Goal: Task Accomplishment & Management: Complete application form

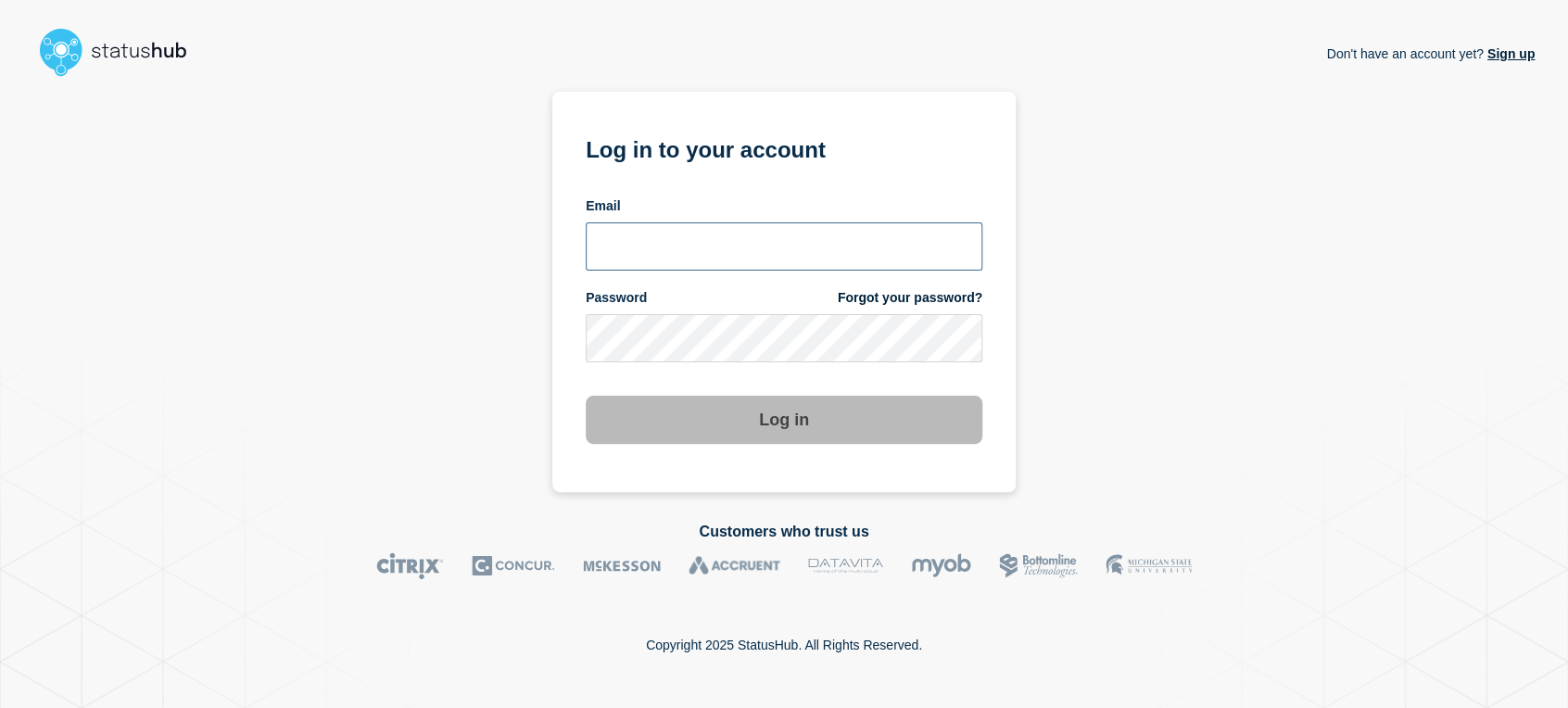
click at [739, 263] on input "email input" at bounding box center [784, 246] width 397 height 48
type input "sean.webb@conexon.us"
click at [586, 396] on button "Log in" at bounding box center [784, 419] width 397 height 48
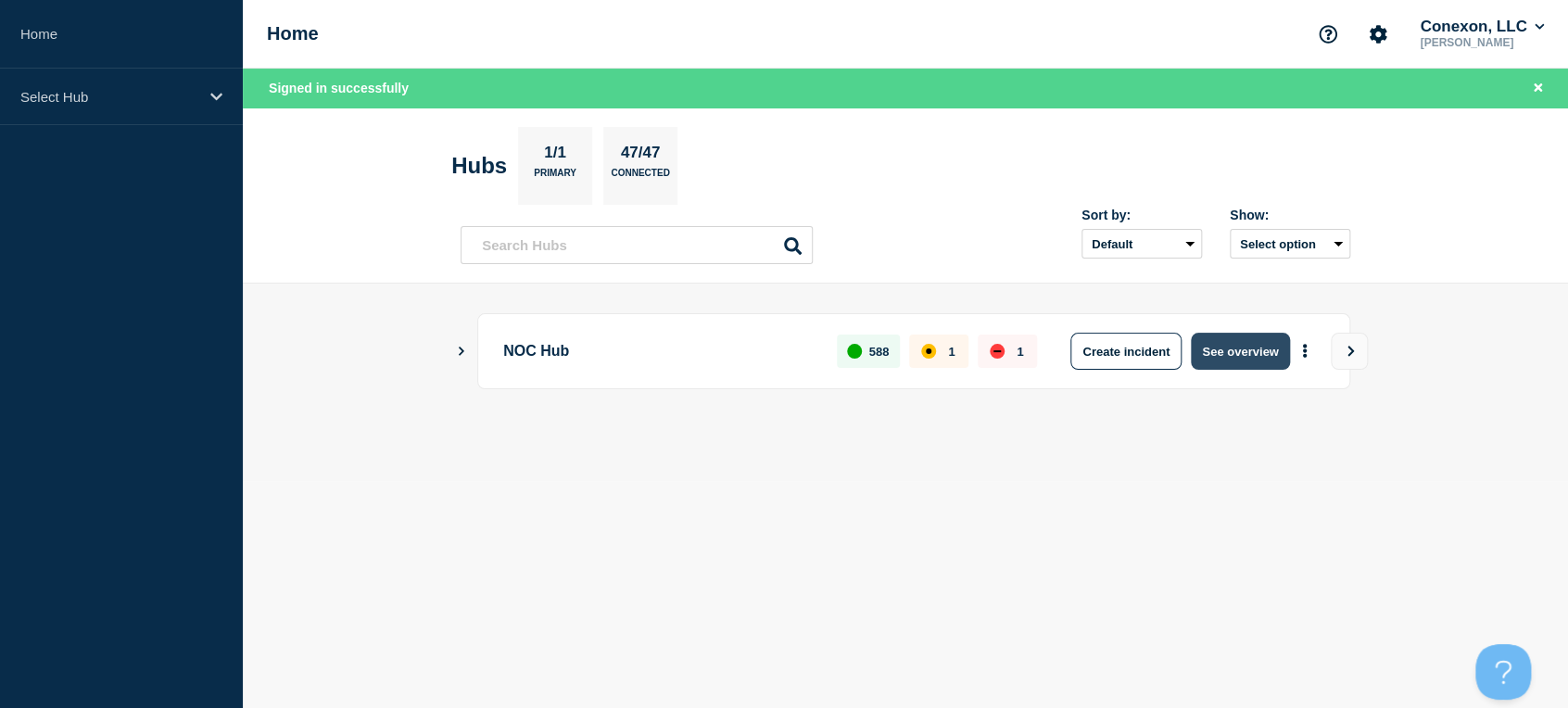
click at [1206, 344] on button "See overview" at bounding box center [1240, 350] width 98 height 37
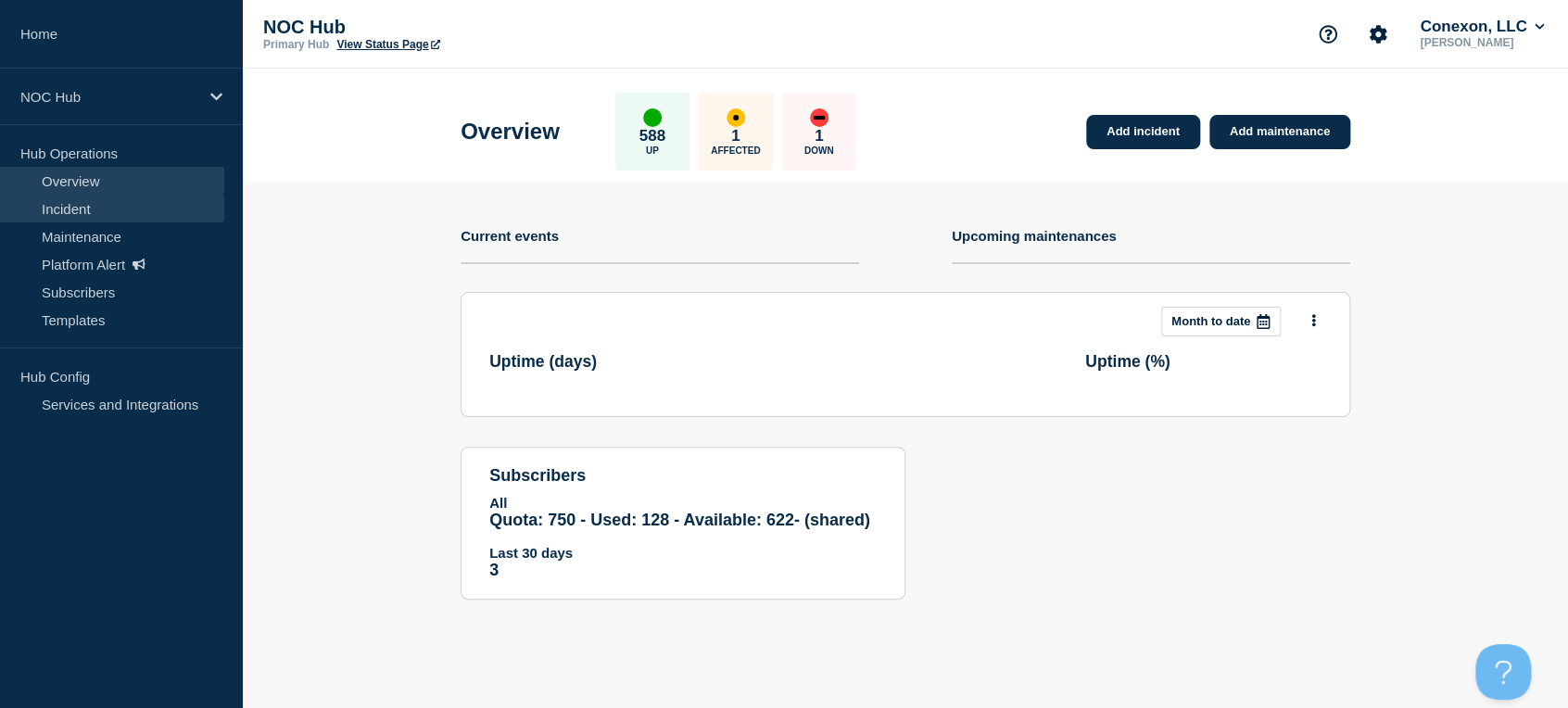
click at [148, 212] on link "Incident" at bounding box center [112, 209] width 225 height 28
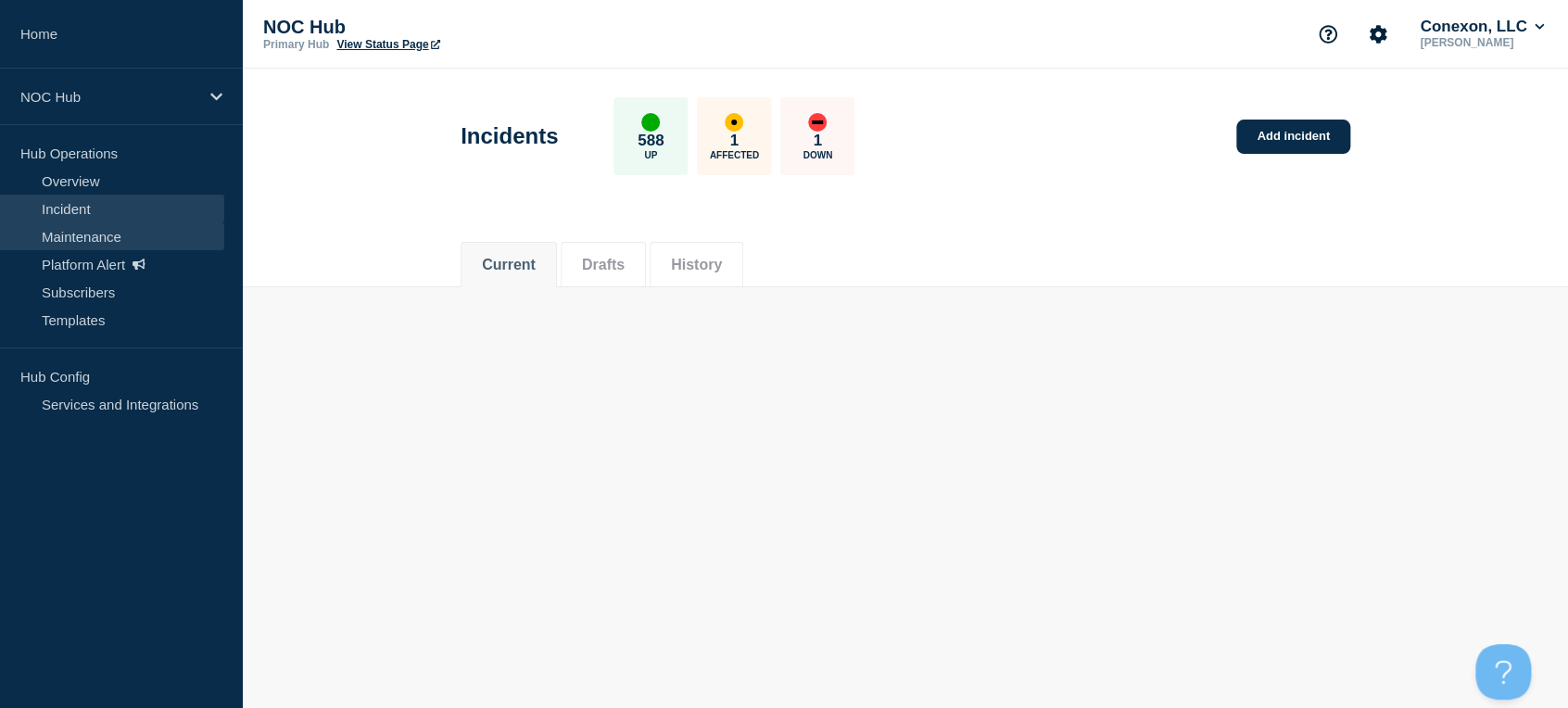
click at [92, 223] on link "Maintenance" at bounding box center [112, 236] width 225 height 28
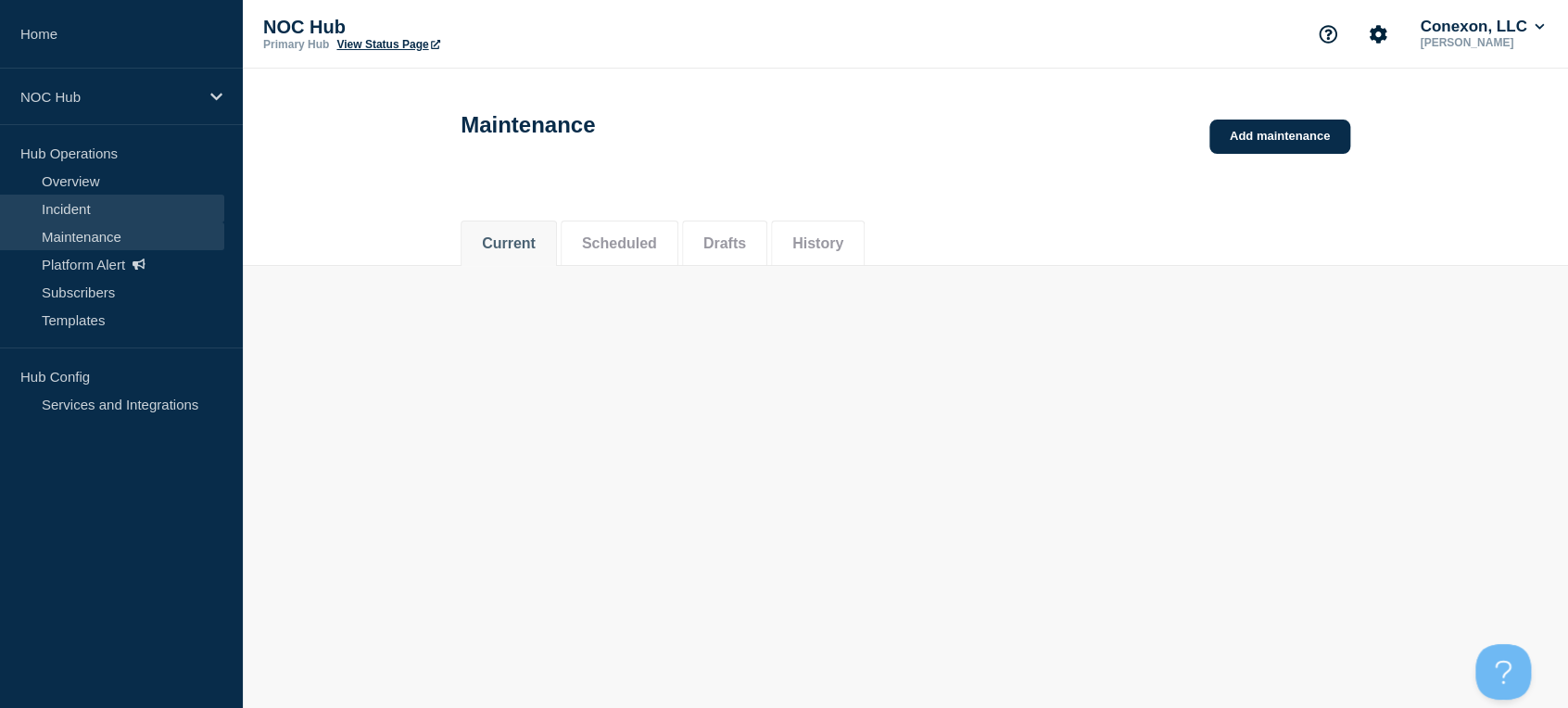
click at [84, 213] on link "Incident" at bounding box center [112, 209] width 225 height 28
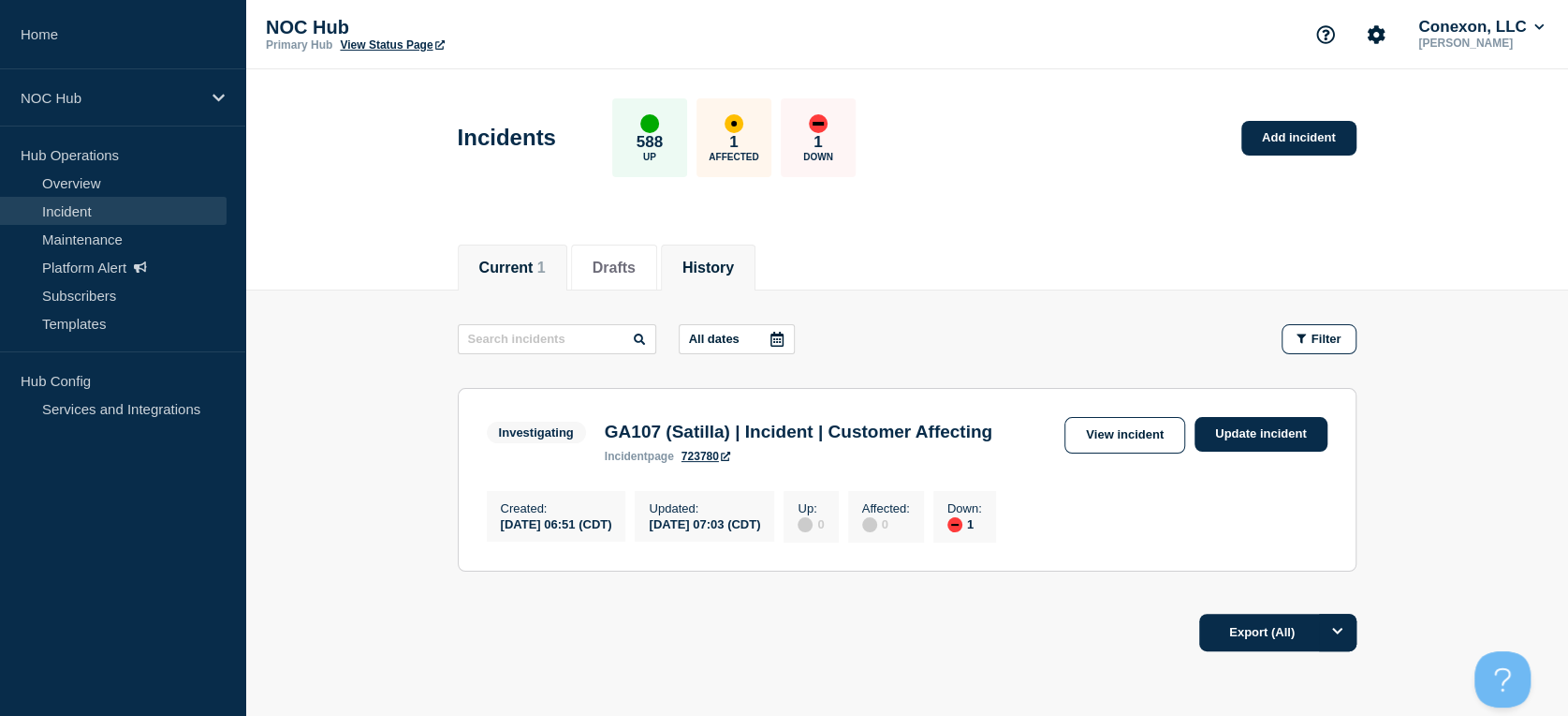
click at [728, 269] on button "History" at bounding box center [709, 268] width 52 height 17
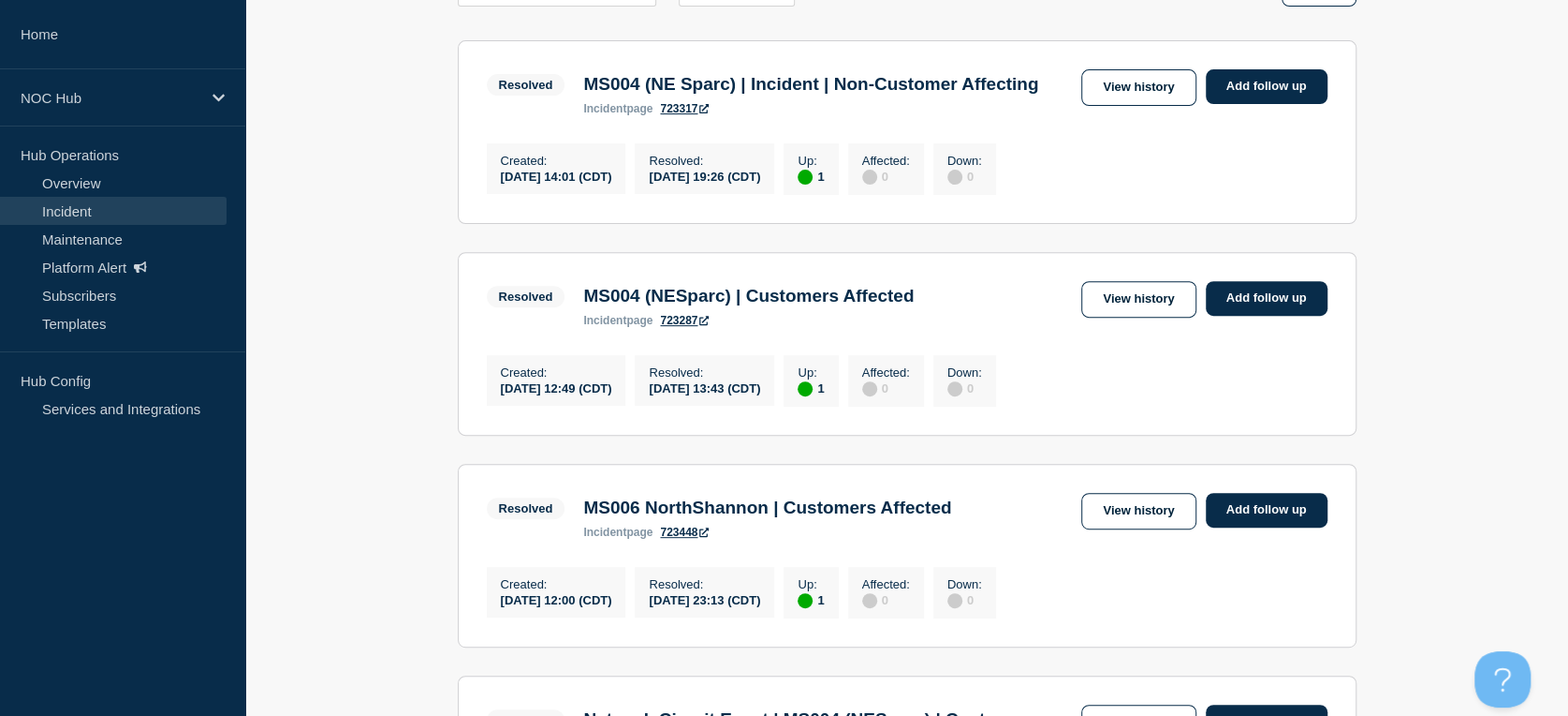
scroll to position [312, 0]
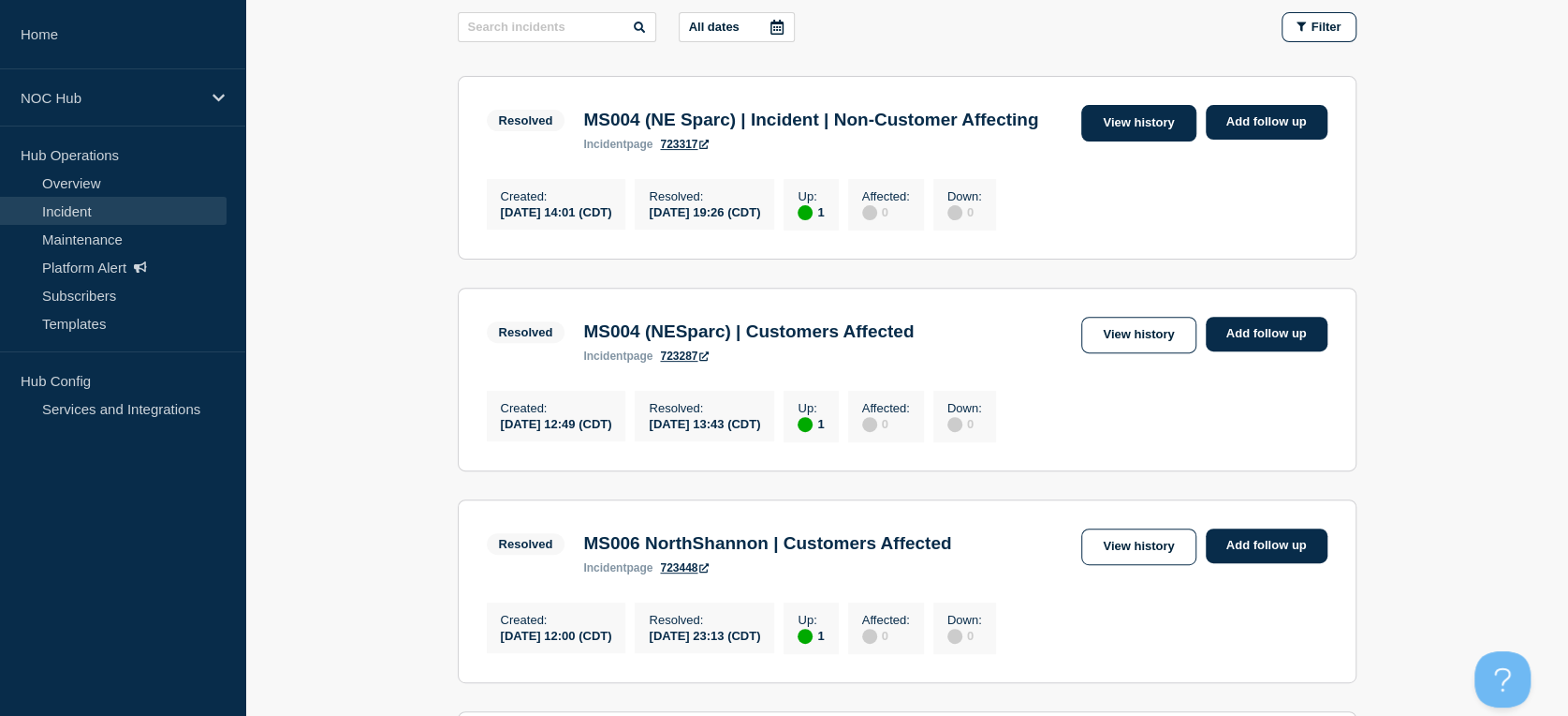
click at [1147, 127] on link "View history" at bounding box center [1138, 123] width 114 height 37
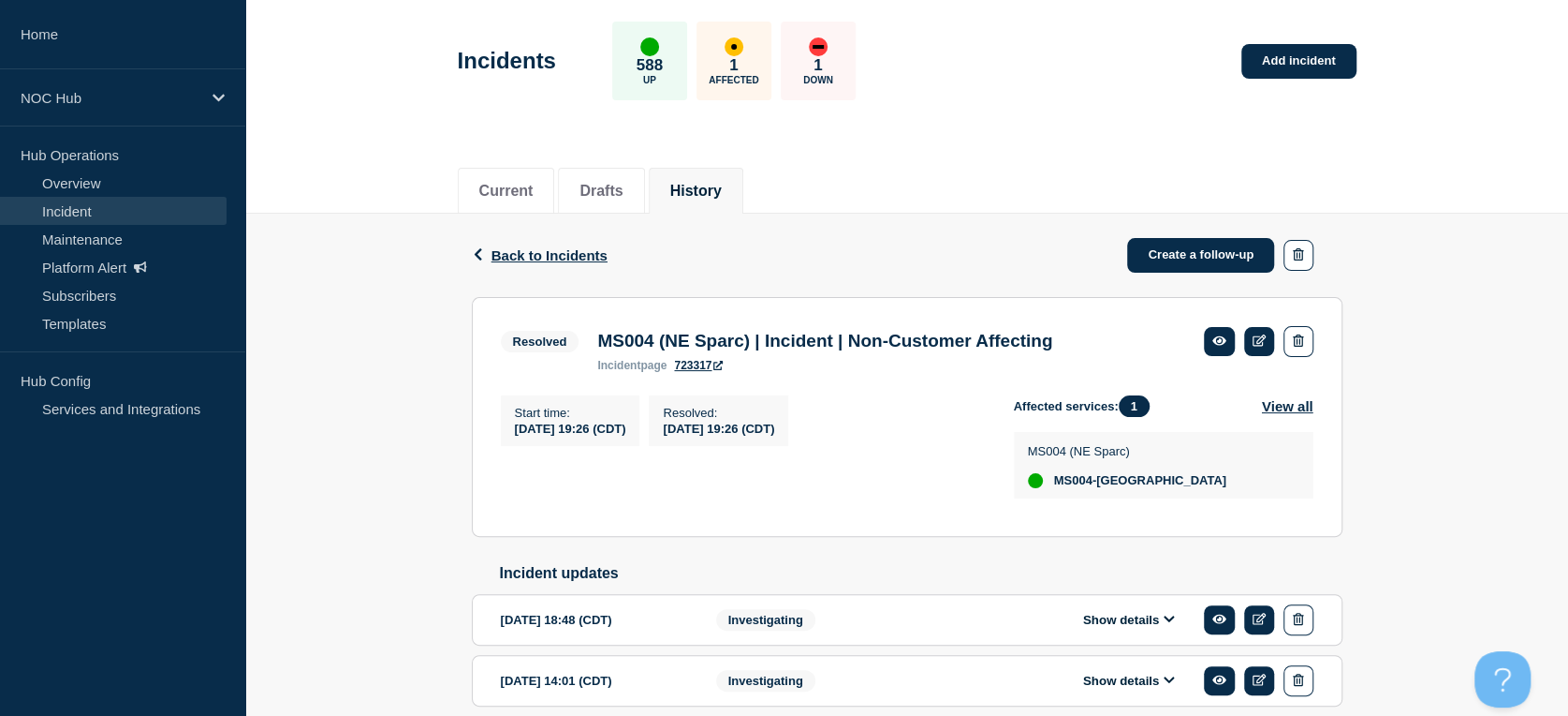
scroll to position [162, 0]
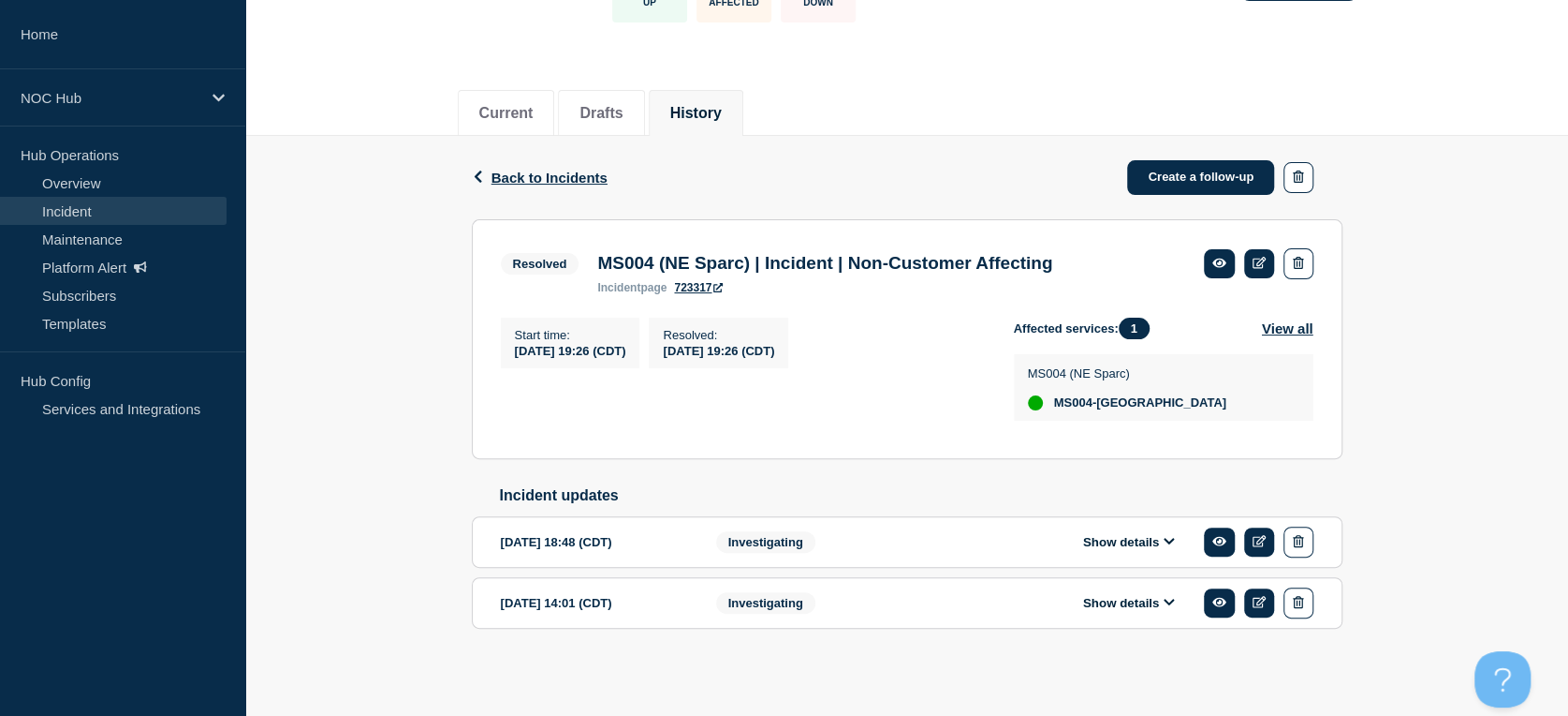
click at [1166, 605] on icon at bounding box center [1169, 602] width 11 height 12
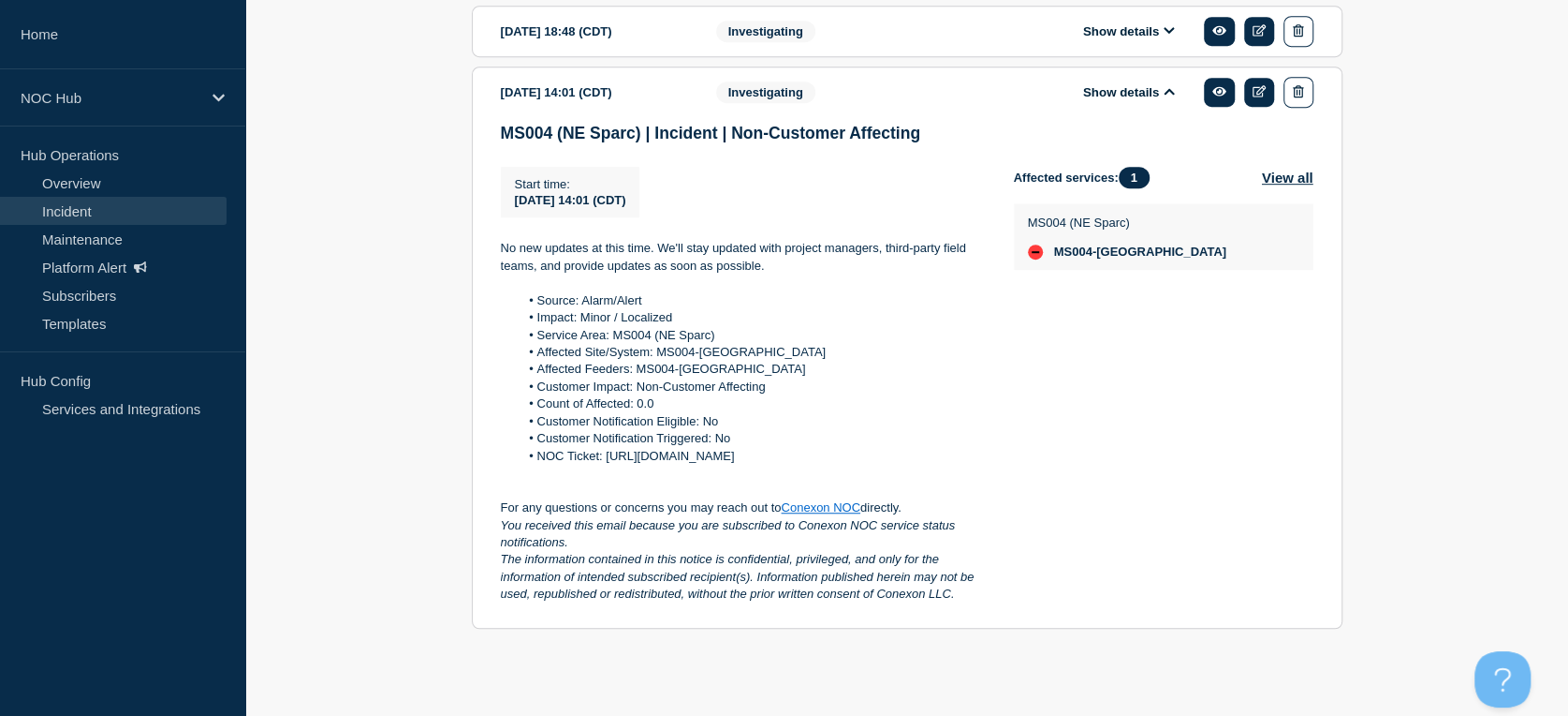
scroll to position [692, 0]
drag, startPoint x: 489, startPoint y: 215, endPoint x: 838, endPoint y: 461, distance: 427.0
click at [838, 461] on section "2025-09-25 14:01 (CDT) Show details Investigating MS004 (NE Sparc) | Incident |…" at bounding box center [906, 348] width 870 height 562
drag, startPoint x: 512, startPoint y: 204, endPoint x: 488, endPoint y: 212, distance: 25.3
click at [510, 204] on div "Start time : 2025-09-25 14:01 (CDT) Start time 2025-09-25 14:01 (CDT) No new up…" at bounding box center [757, 385] width 513 height 437
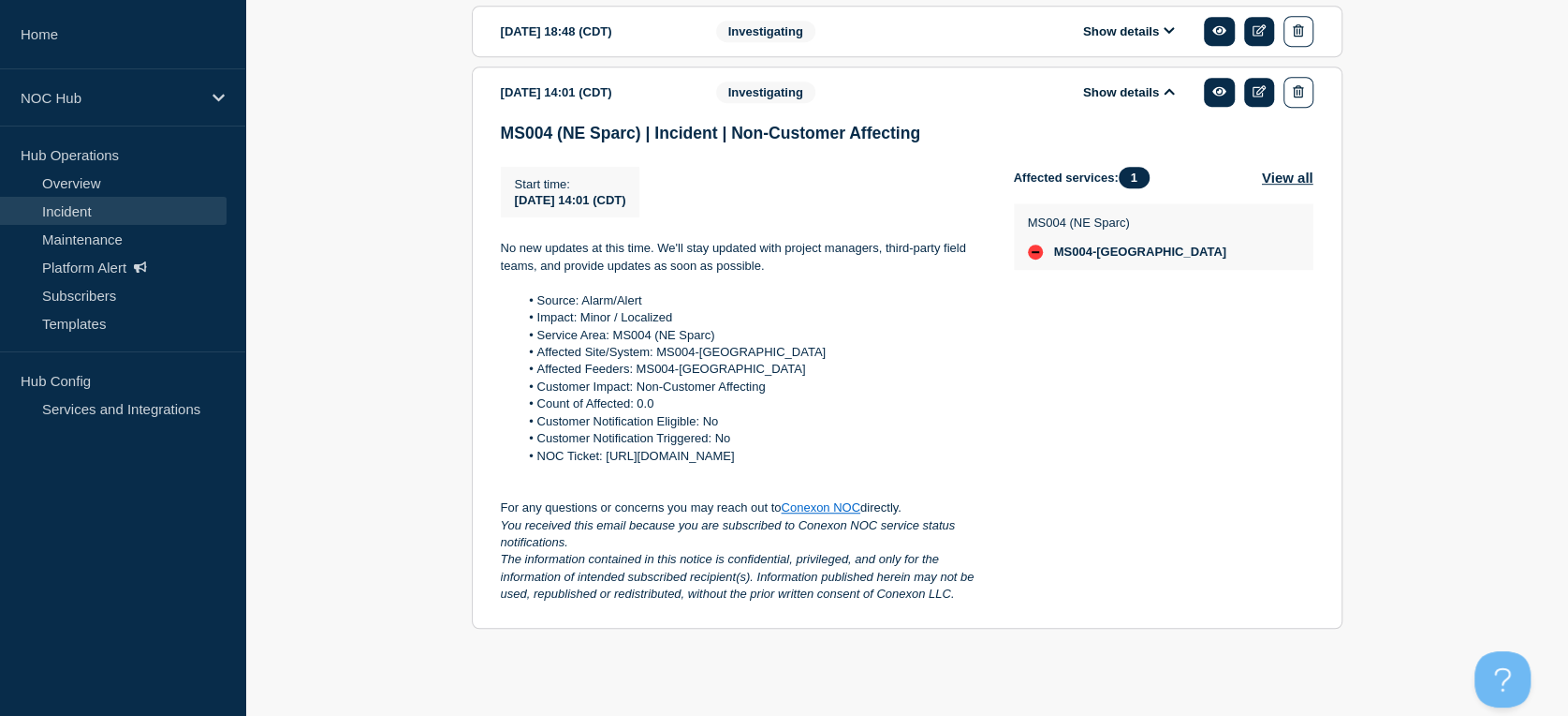
click at [502, 217] on div "Start time : 2025-09-25 14:01 (CDT) Start time 2025-09-25 14:01 (CDT) No new up…" at bounding box center [757, 385] width 513 height 437
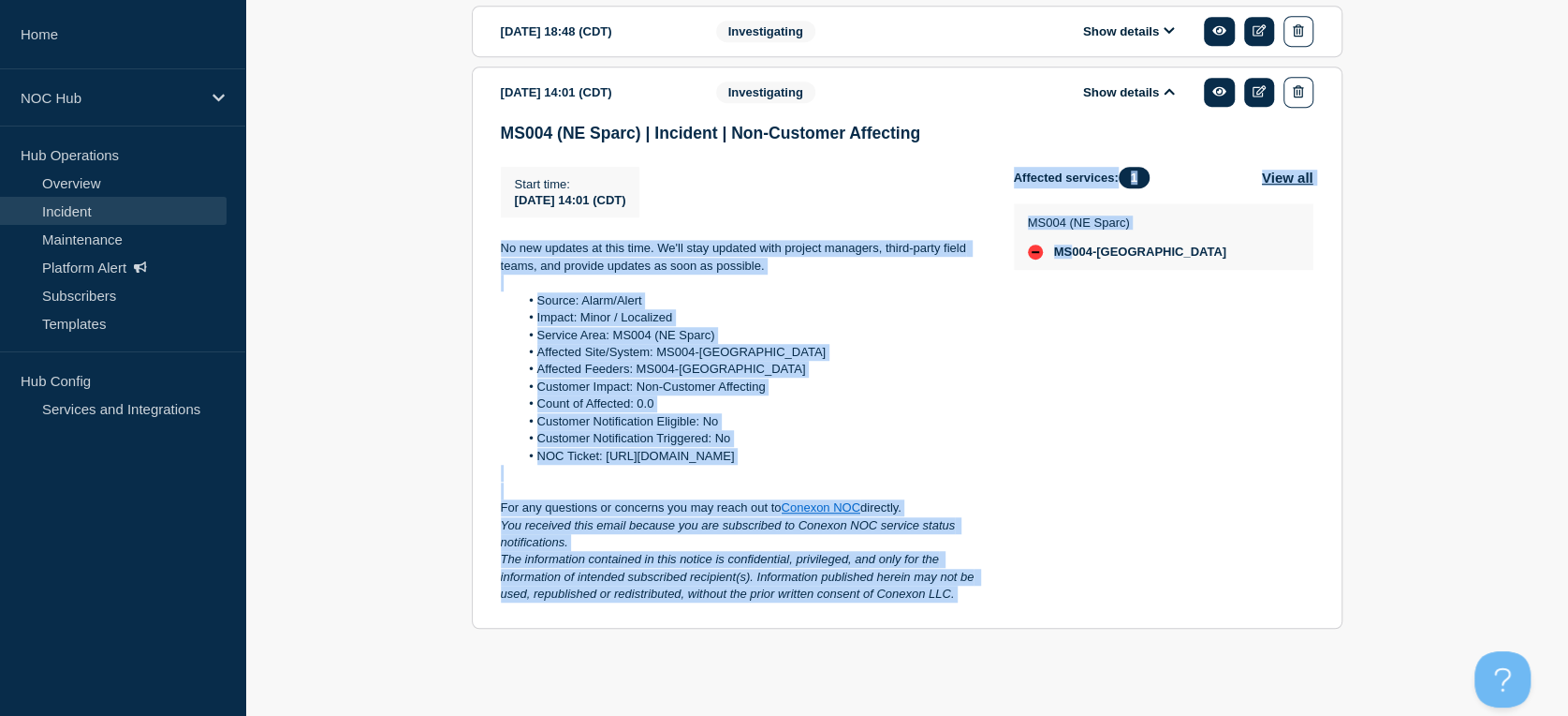
drag, startPoint x: 496, startPoint y: 221, endPoint x: 1074, endPoint y: 603, distance: 692.8
click at [1074, 603] on section "2025-09-25 14:01 (CDT) Show details Investigating MS004 (NE Sparc) | Incident |…" at bounding box center [906, 348] width 870 height 562
drag, startPoint x: 1072, startPoint y: 598, endPoint x: 906, endPoint y: 470, distance: 209.6
click at [1072, 596] on div "Affected services: 1 View all MS004 (NE Sparc) MS004-Oxford" at bounding box center [1164, 385] width 300 height 437
click at [757, 395] on li "Count of Affected: 0.0" at bounding box center [752, 403] width 466 height 17
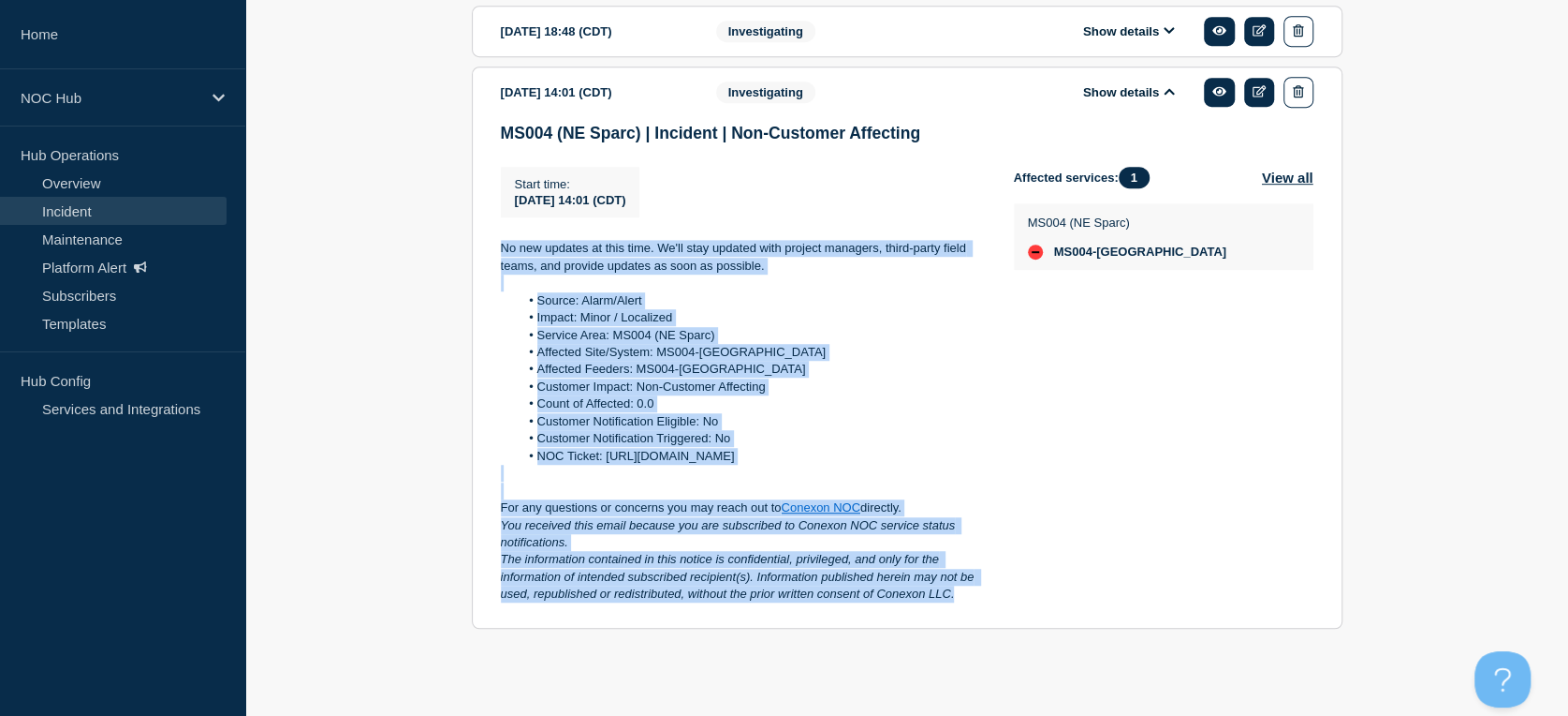
drag, startPoint x: 502, startPoint y: 224, endPoint x: 979, endPoint y: 591, distance: 601.8
click at [979, 591] on div "No new updates at this time. We'll stay updated with project managers, third-pa…" at bounding box center [742, 422] width 483 height 364
copy div "No new updates at this time. We'll stay updated with project managers, third-pa…"
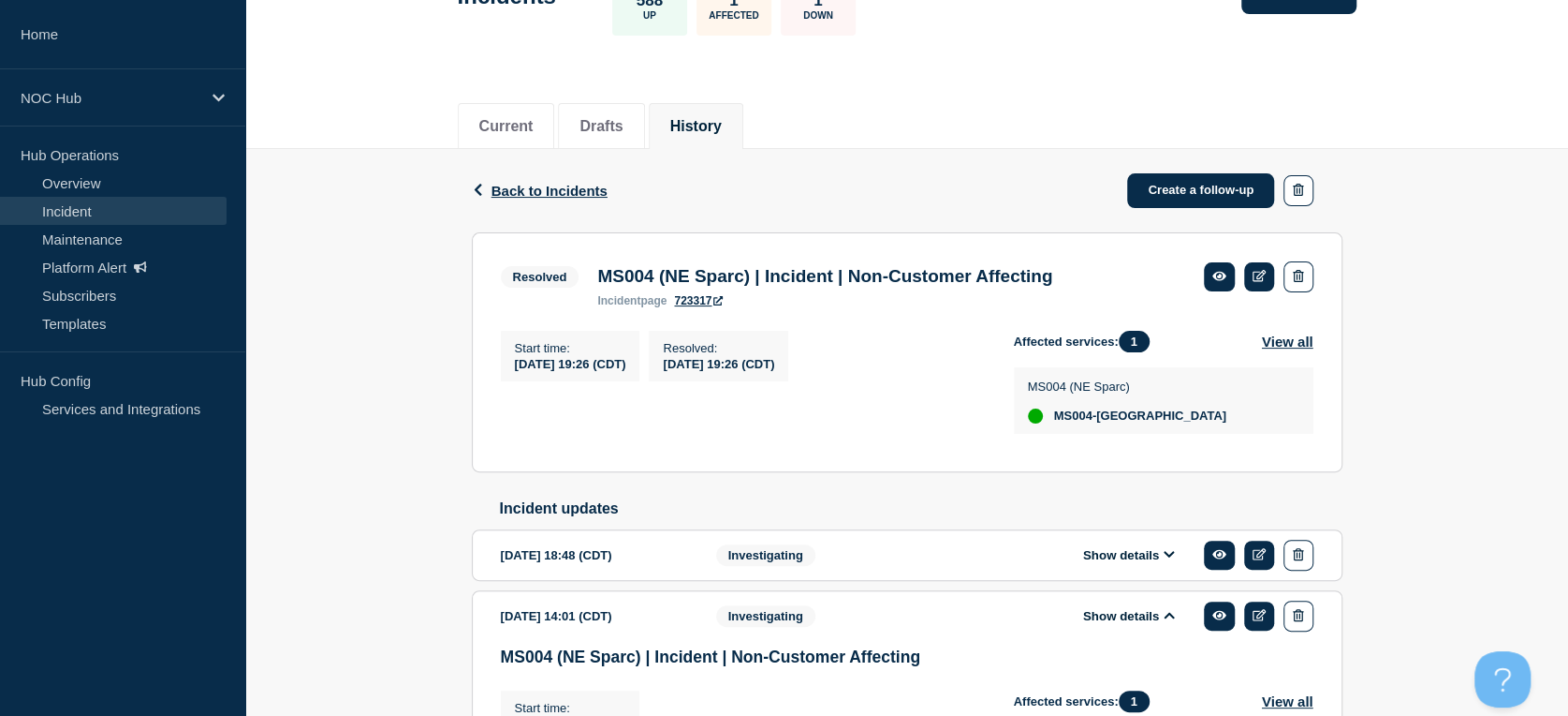
scroll to position [0, 0]
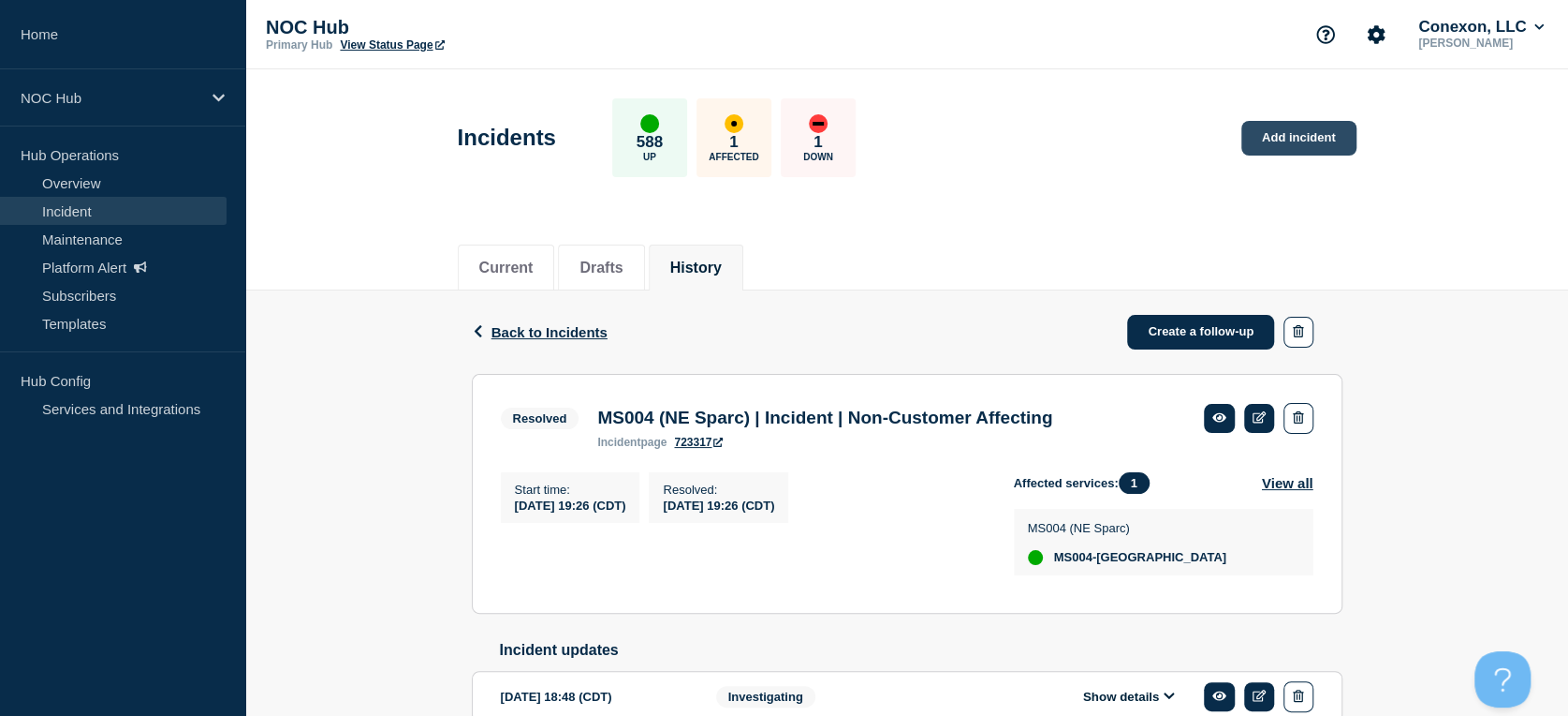
click at [1293, 133] on link "Add incident" at bounding box center [1298, 138] width 115 height 35
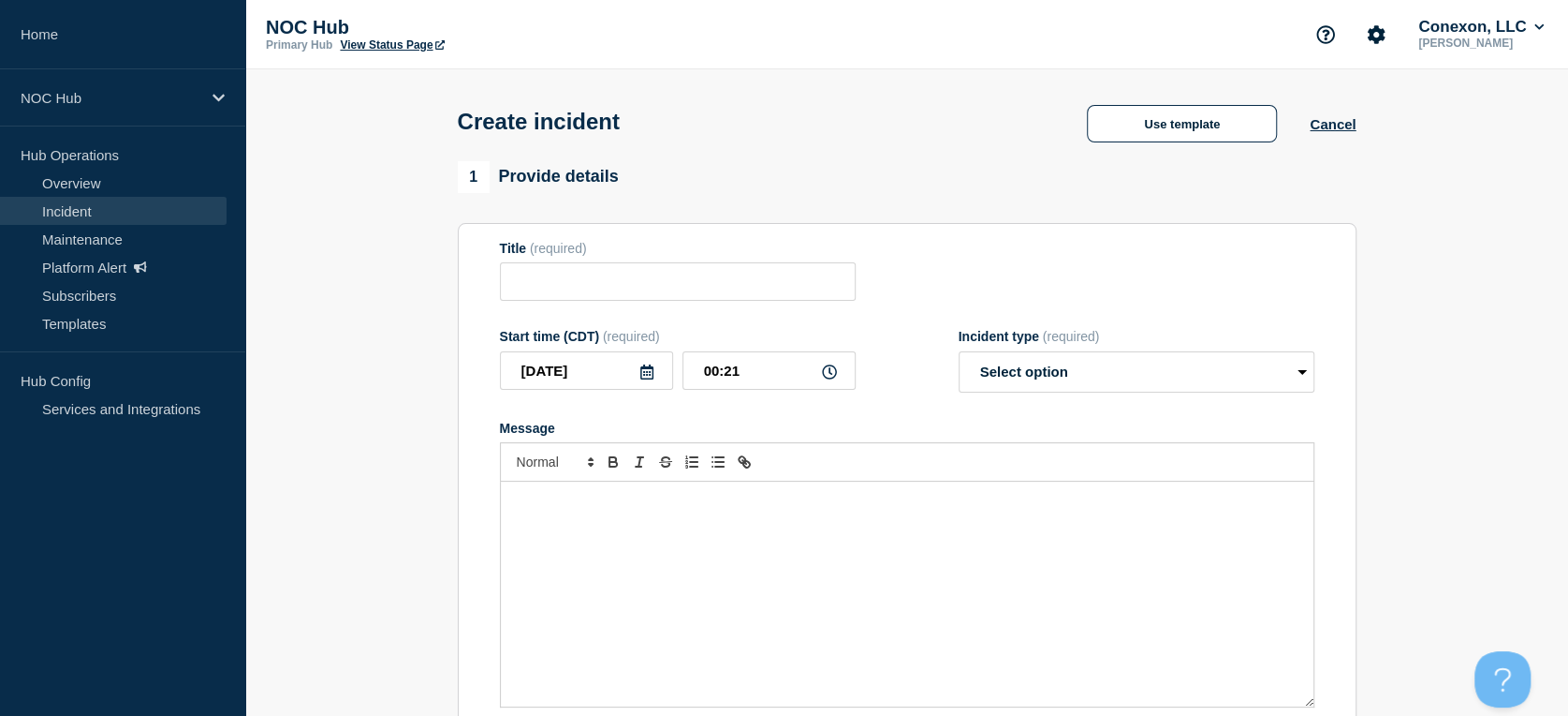
click at [707, 566] on div "Message" at bounding box center [906, 594] width 812 height 225
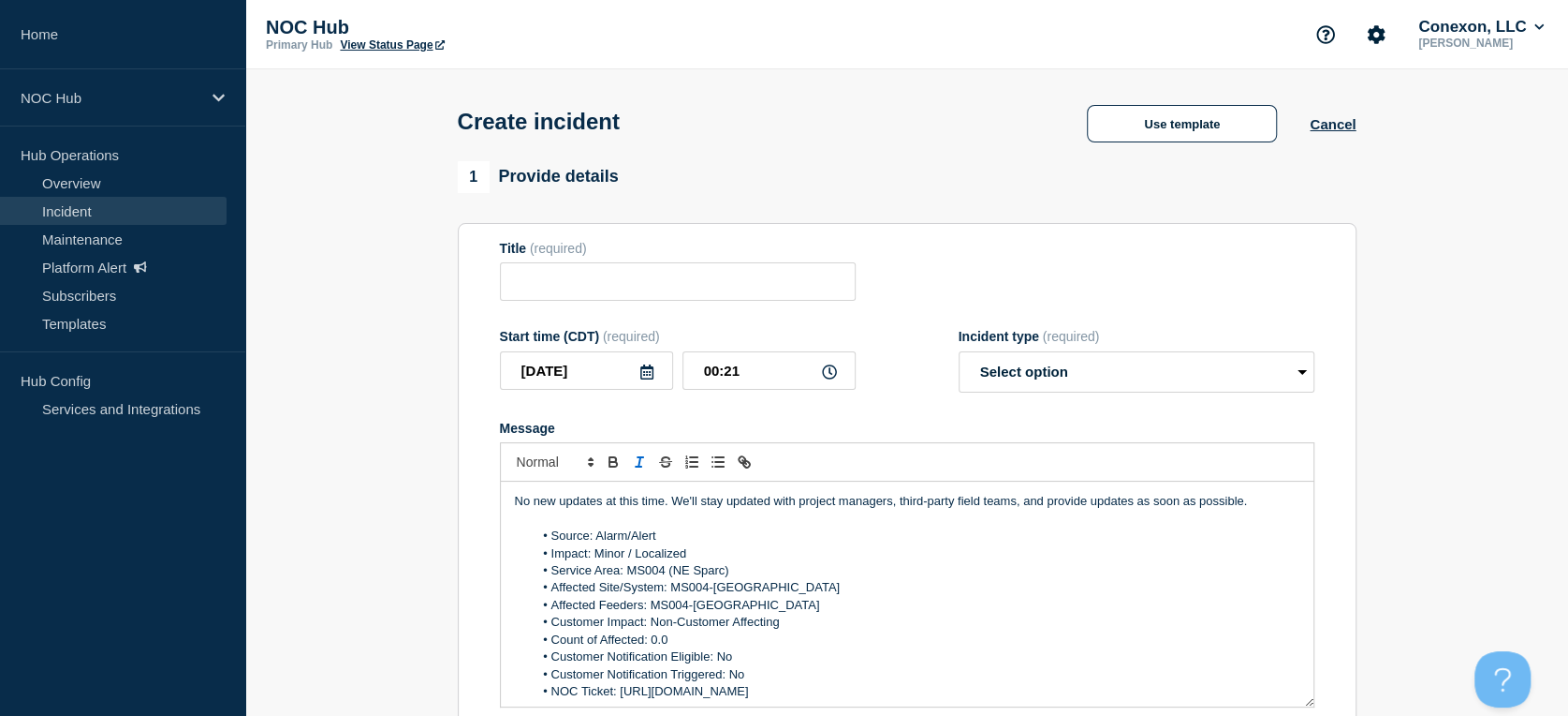
scroll to position [96, 0]
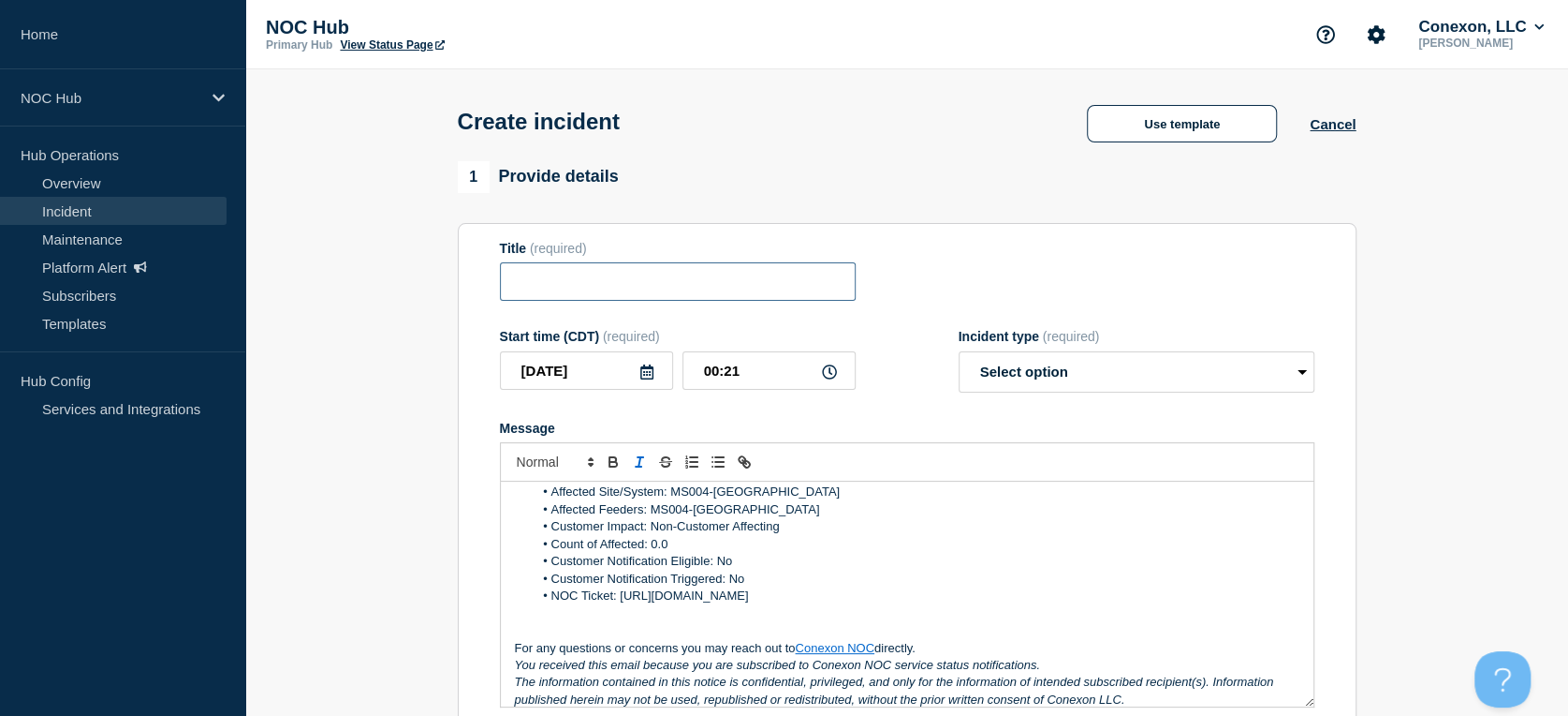
click at [580, 289] on input "Title" at bounding box center [678, 281] width 356 height 38
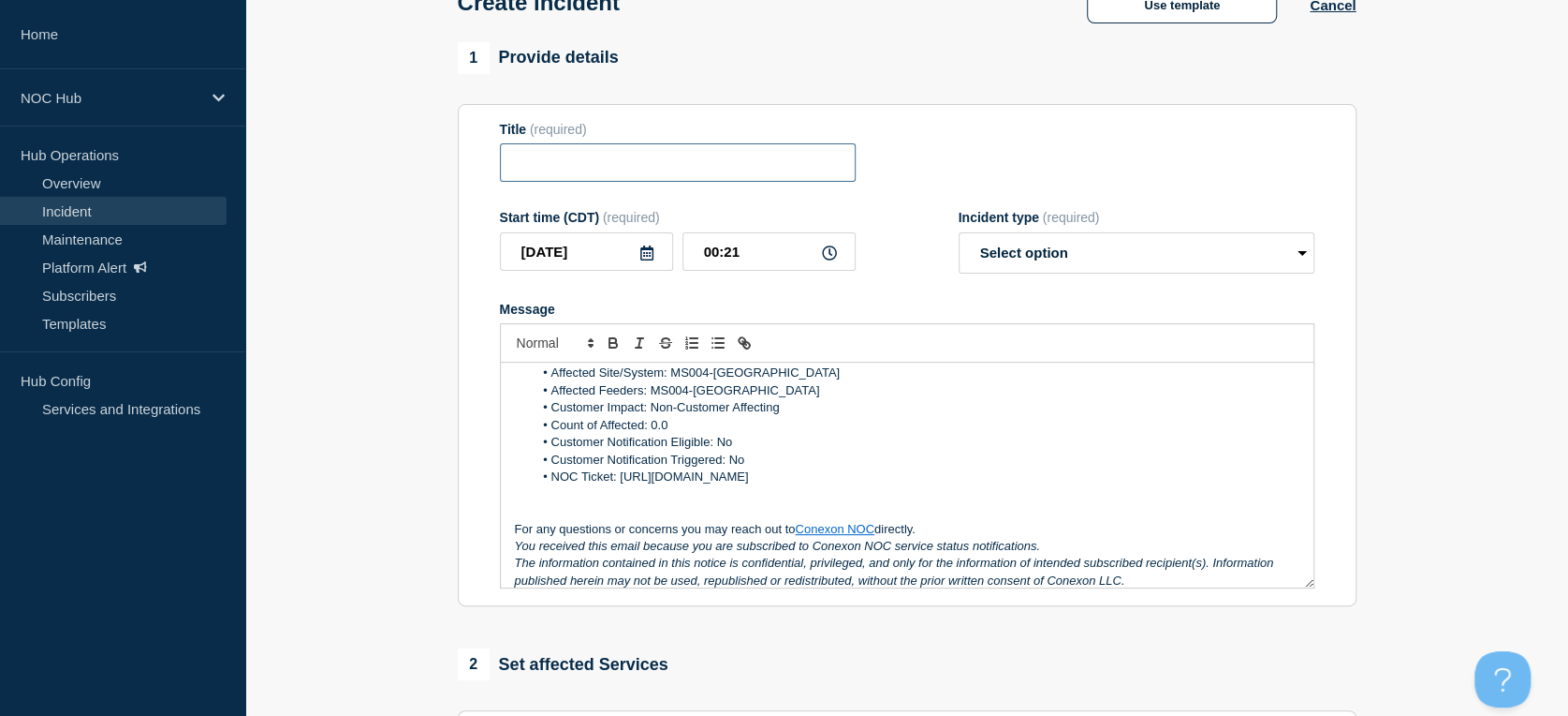
scroll to position [0, 0]
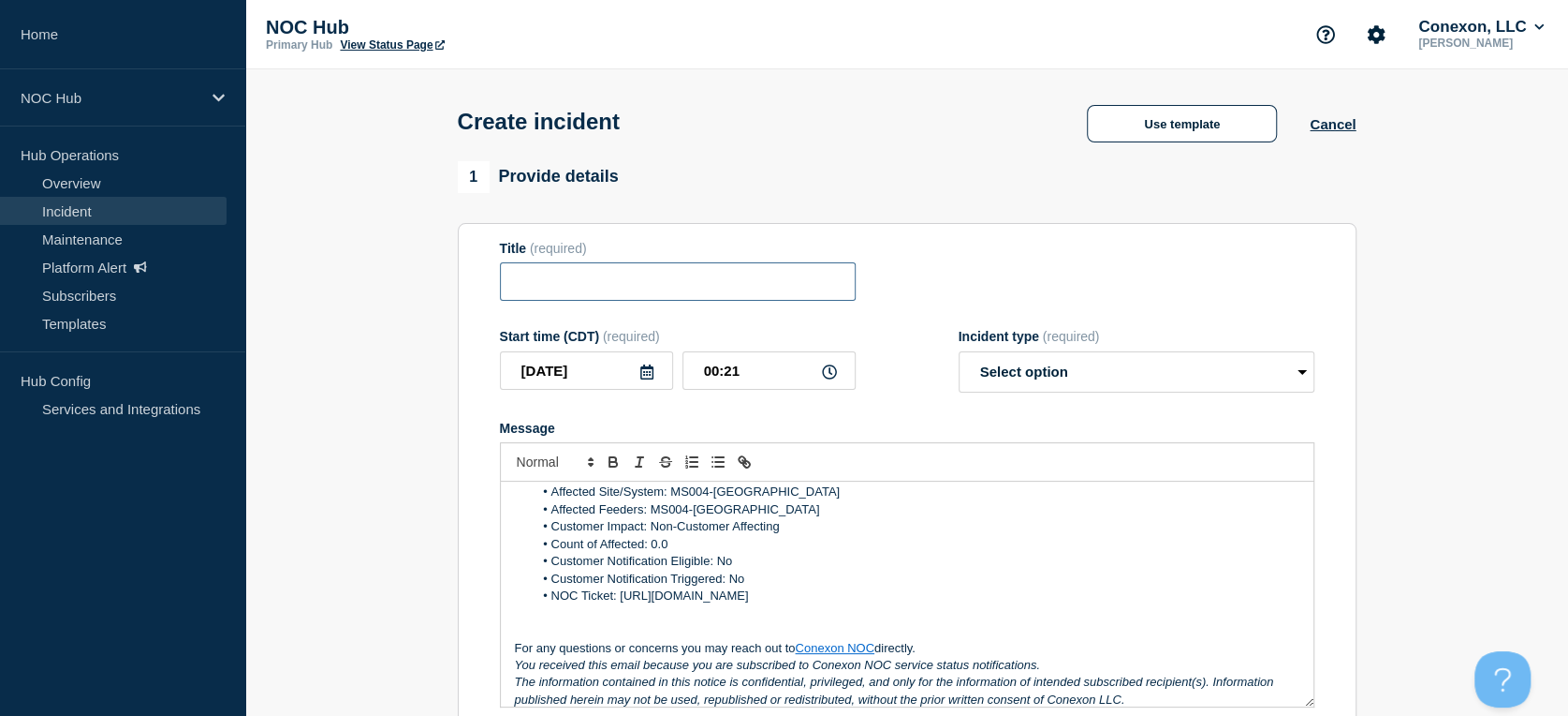
click at [711, 289] on input "Title" at bounding box center [678, 281] width 356 height 38
click at [771, 284] on input "Title" at bounding box center [678, 281] width 356 height 38
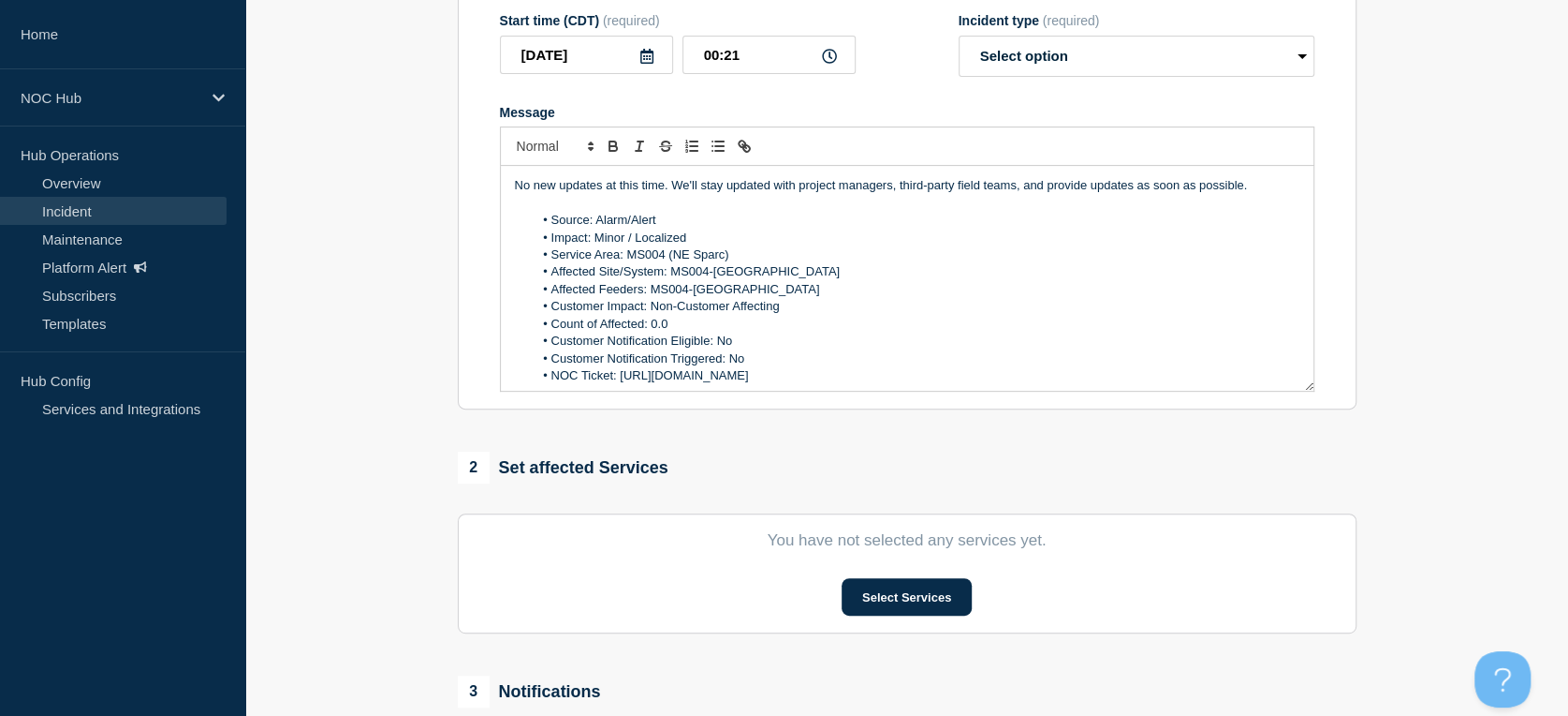
scroll to position [208, 0]
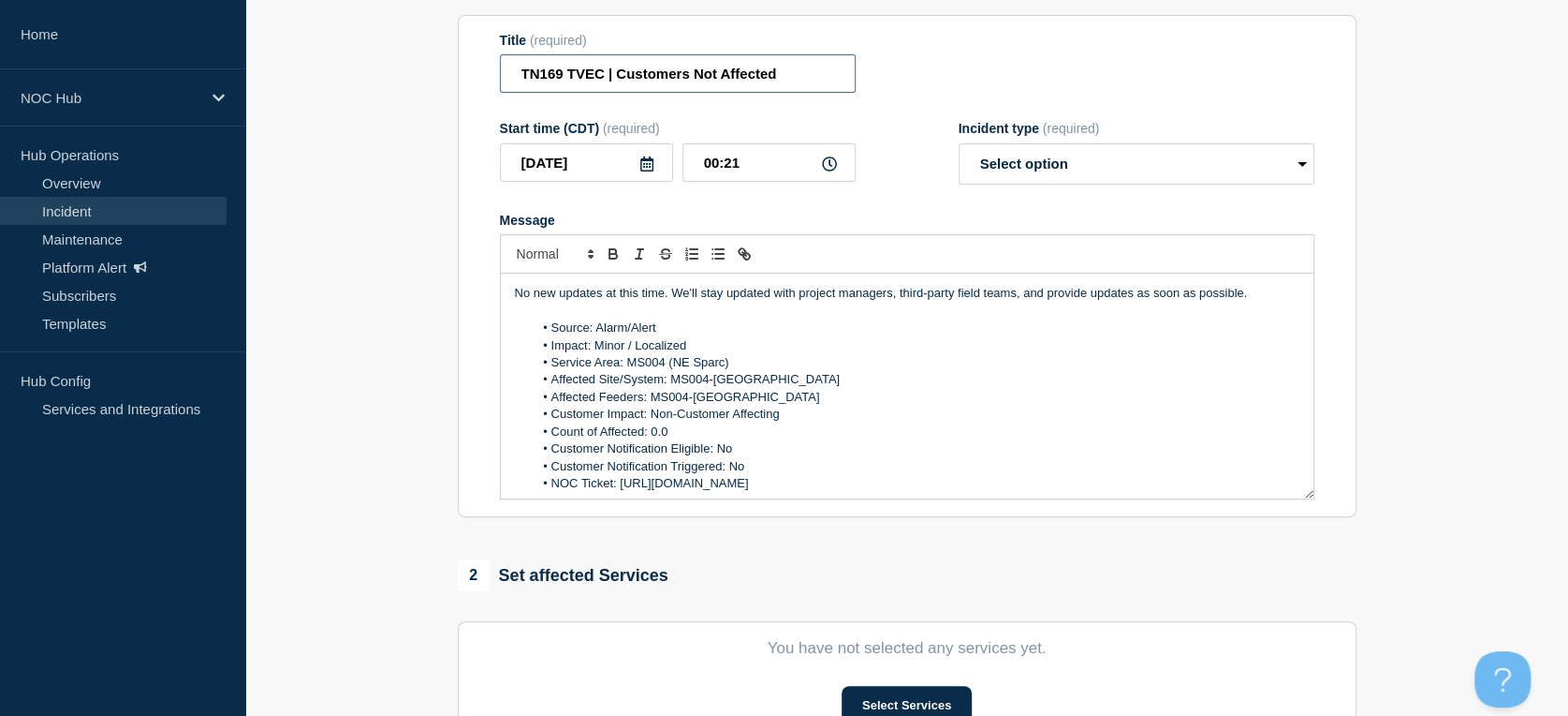
type input "TN169 TVEC | Customers Not Affected"
click at [729, 368] on li "Service Area: MS004 (NE Sparc)" at bounding box center [915, 362] width 767 height 17
drag, startPoint x: 729, startPoint y: 368, endPoint x: 636, endPoint y: 369, distance: 93.0
click at [636, 369] on li "Service Area: MS004 (NE Sparc)" at bounding box center [915, 362] width 767 height 17
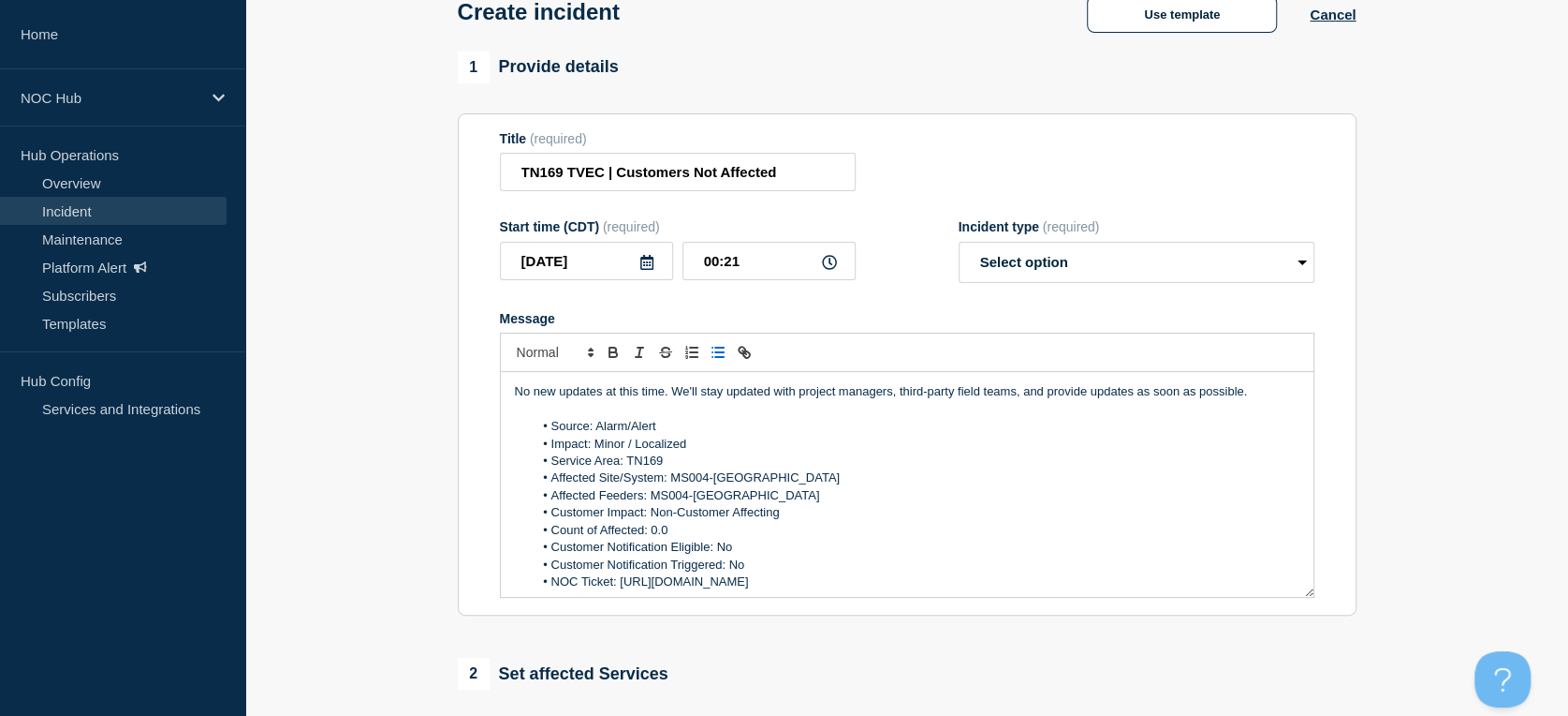
scroll to position [312, 0]
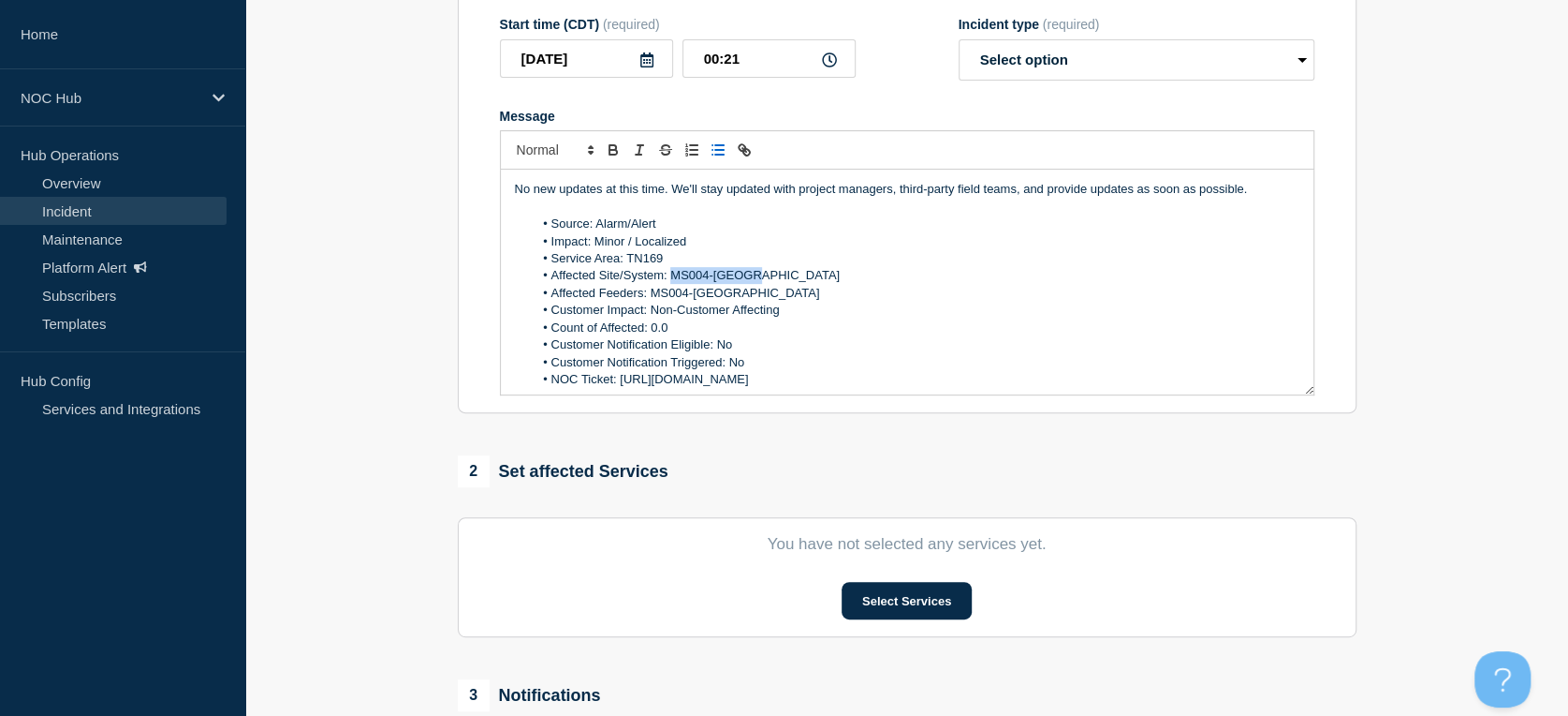
drag, startPoint x: 757, startPoint y: 280, endPoint x: 671, endPoint y: 288, distance: 86.4
click at [671, 284] on li "Affected Site/System: MS004-Oxford" at bounding box center [915, 275] width 767 height 17
click at [724, 342] on li "Customer Notification Eligible: No" at bounding box center [915, 344] width 767 height 17
click at [751, 278] on li "Affected Site/System: MS004-Oxford" at bounding box center [915, 275] width 767 height 17
drag, startPoint x: 751, startPoint y: 278, endPoint x: 690, endPoint y: 273, distance: 61.2
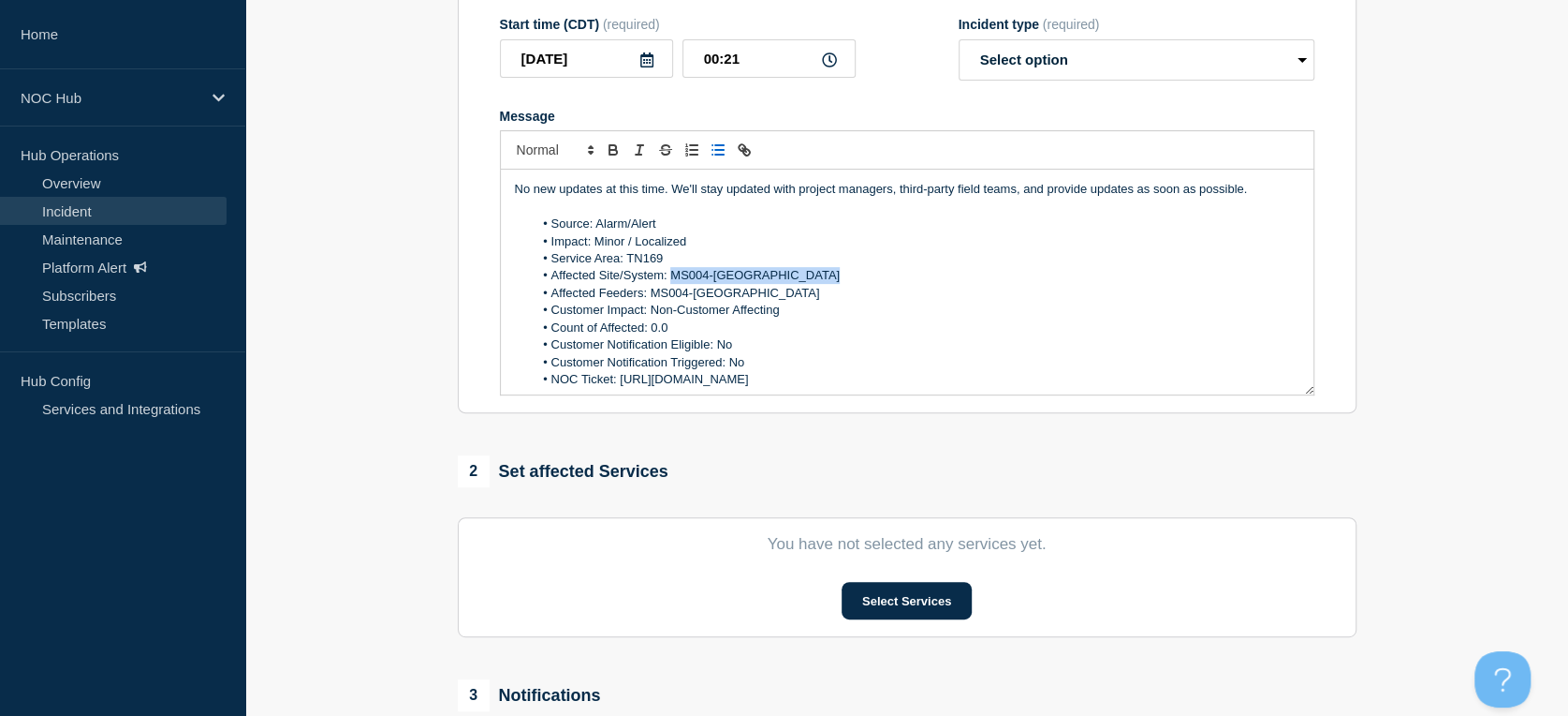
click at [690, 273] on li "Affected Site/System: MS004-Oxford" at bounding box center [915, 275] width 767 height 17
click at [750, 245] on li "Impact: Minor / Localized" at bounding box center [915, 241] width 767 height 17
drag, startPoint x: 750, startPoint y: 278, endPoint x: 673, endPoint y: 284, distance: 77.2
click at [673, 284] on li "Affected Site/System: MS004-Oxford" at bounding box center [915, 275] width 767 height 17
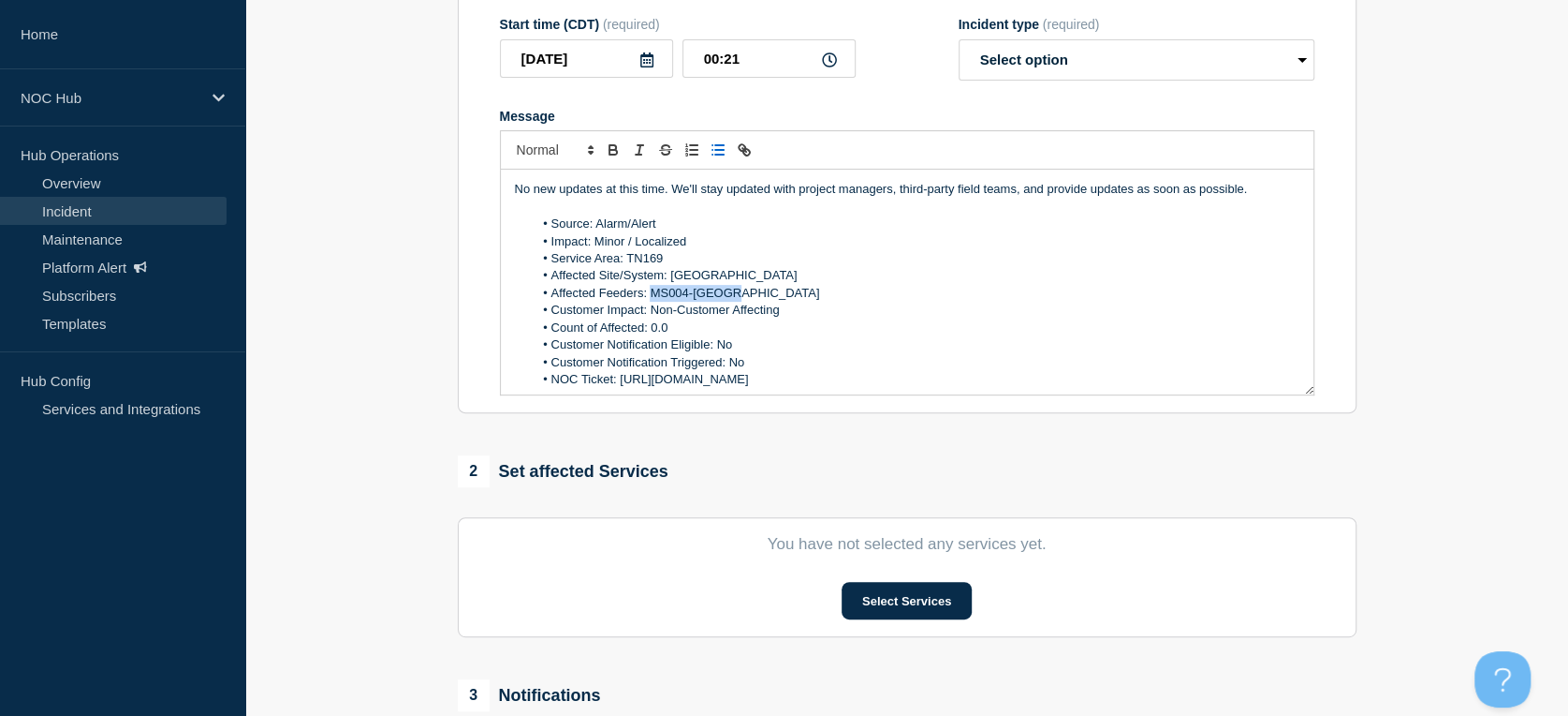
drag, startPoint x: 731, startPoint y: 294, endPoint x: 654, endPoint y: 301, distance: 77.3
click at [654, 301] on li "Affected Feeders: MS004-Oxford" at bounding box center [915, 293] width 767 height 17
drag, startPoint x: 674, startPoint y: 334, endPoint x: 650, endPoint y: 339, distance: 24.5
click at [650, 336] on li "Count of Affected: 0.0" at bounding box center [915, 327] width 767 height 17
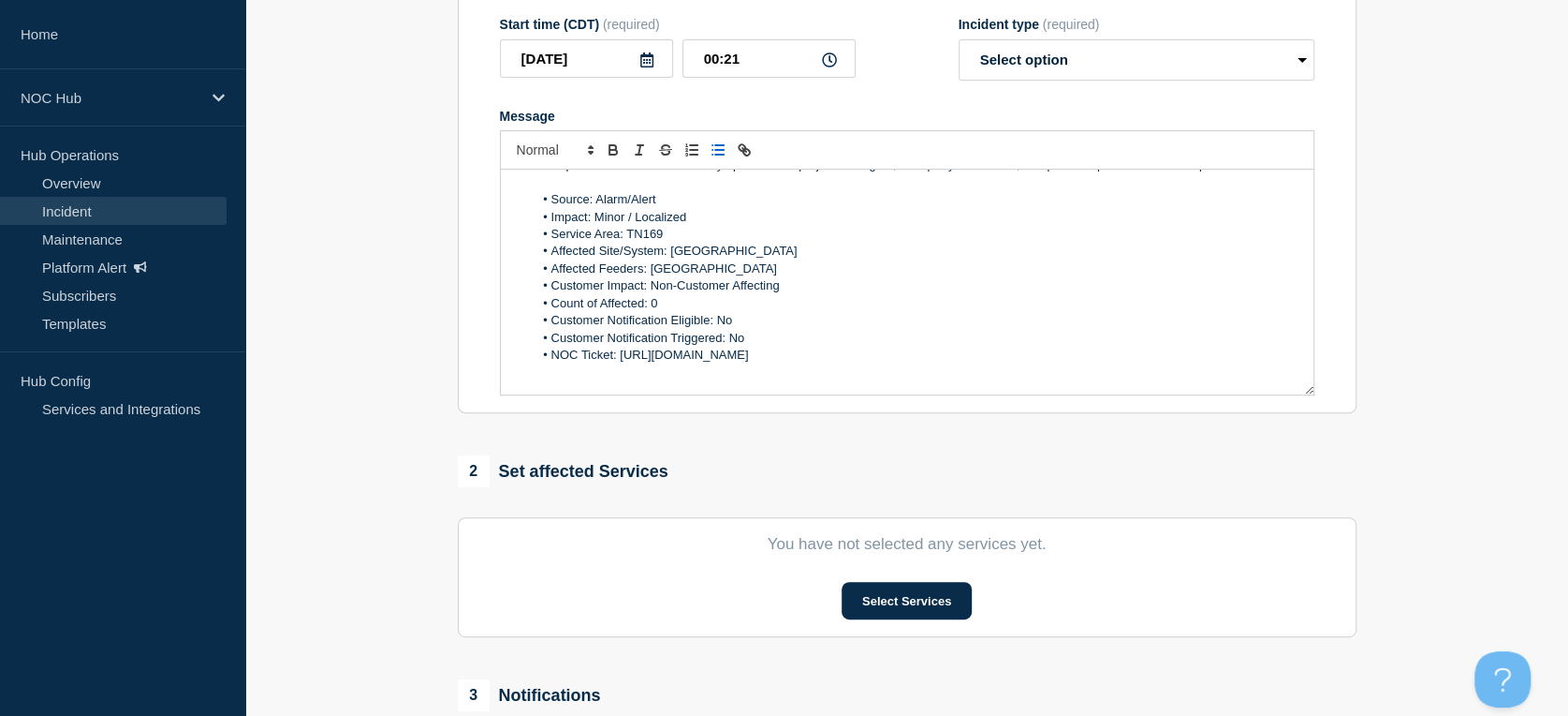
scroll to position [33, 0]
drag, startPoint x: 1032, startPoint y: 381, endPoint x: 618, endPoint y: 350, distance: 415.2
click at [618, 350] on li "NOC Ticket: https://netops.jira.conexon.us/servicedesk/customer/portal/4/CNOC-3…" at bounding box center [915, 346] width 767 height 17
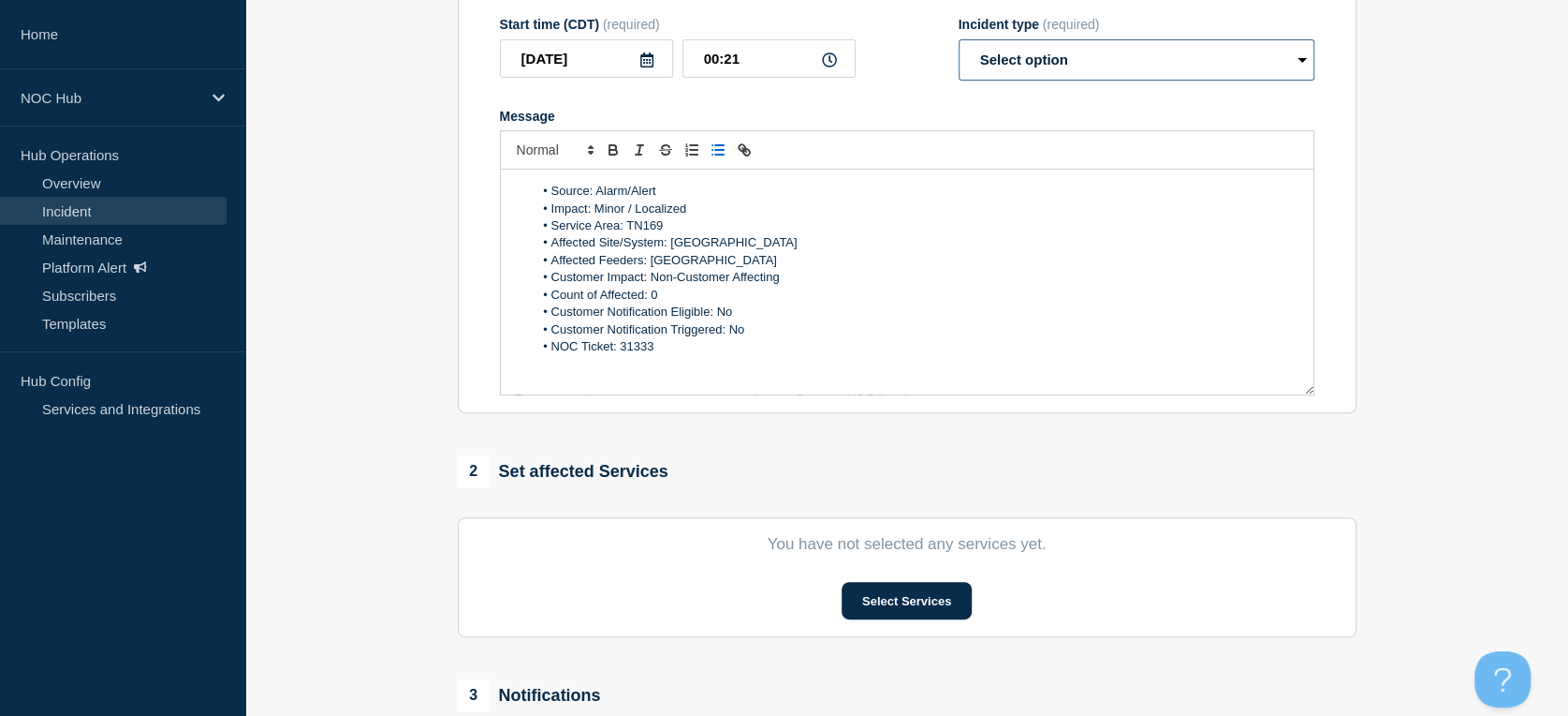
click at [1071, 58] on select "Select option Investigating Identified Monitoring" at bounding box center [1136, 59] width 356 height 41
select select "investigating"
click at [958, 44] on select "Select option Investigating Identified Monitoring" at bounding box center [1136, 59] width 356 height 41
click at [1031, 121] on div "Message" at bounding box center [906, 116] width 814 height 15
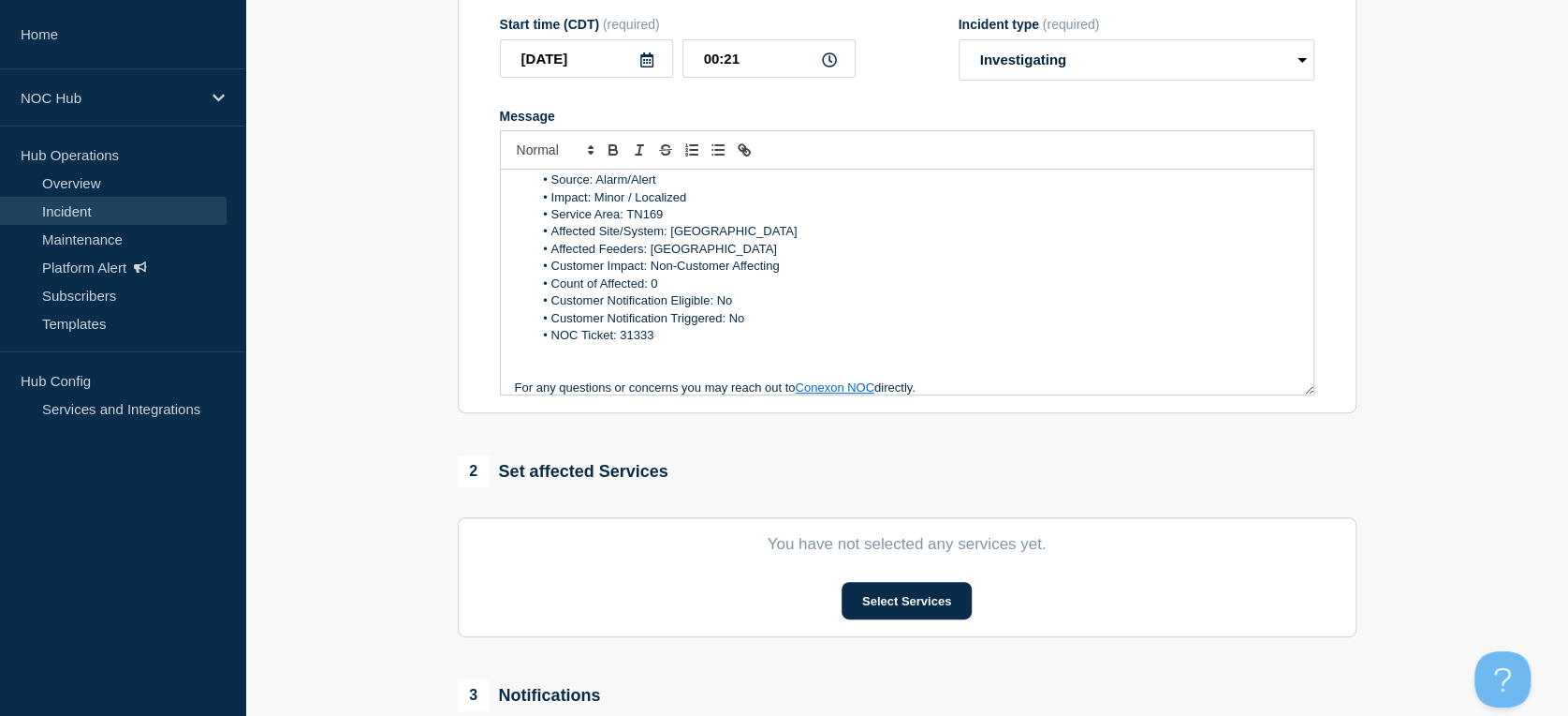
scroll to position [109, 0]
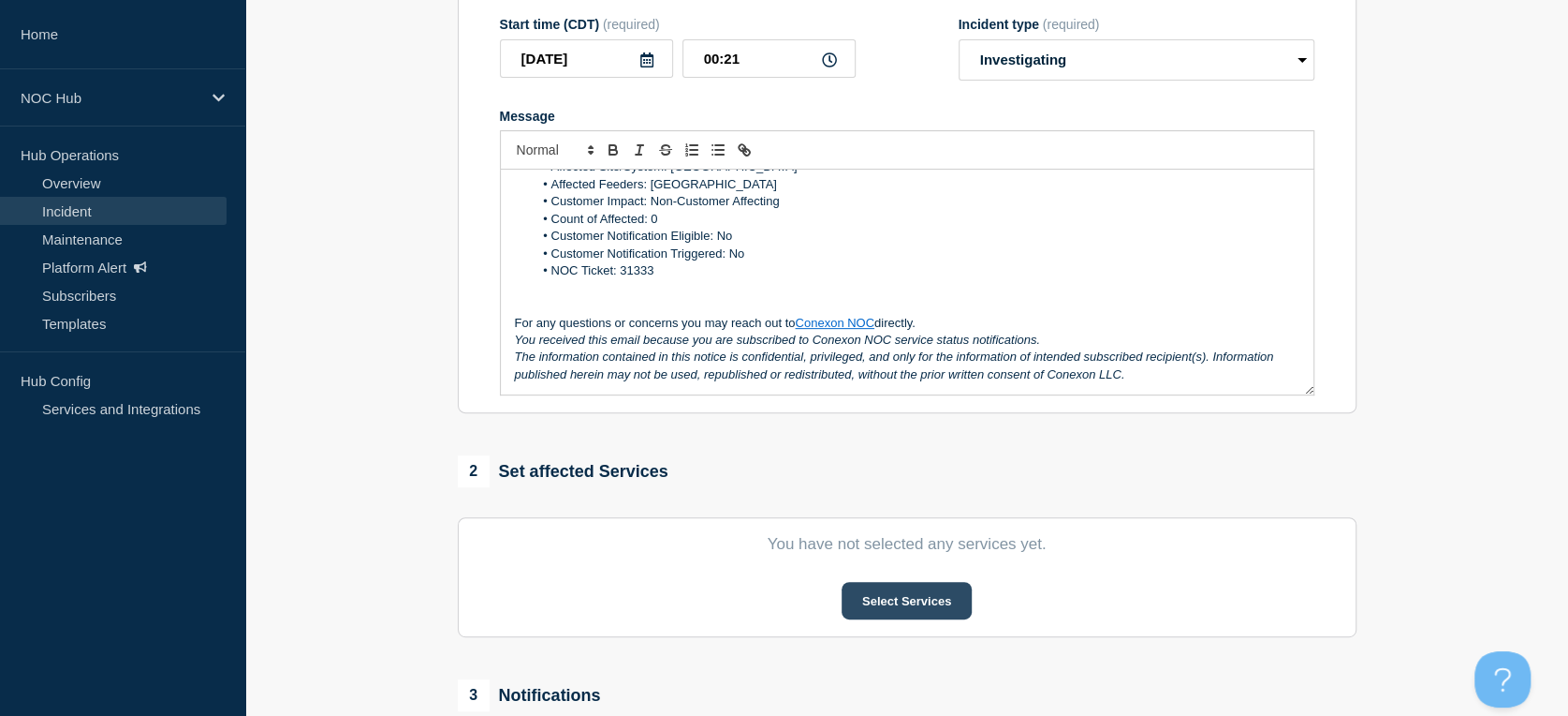
click at [941, 619] on button "Select Services" at bounding box center [906, 600] width 130 height 37
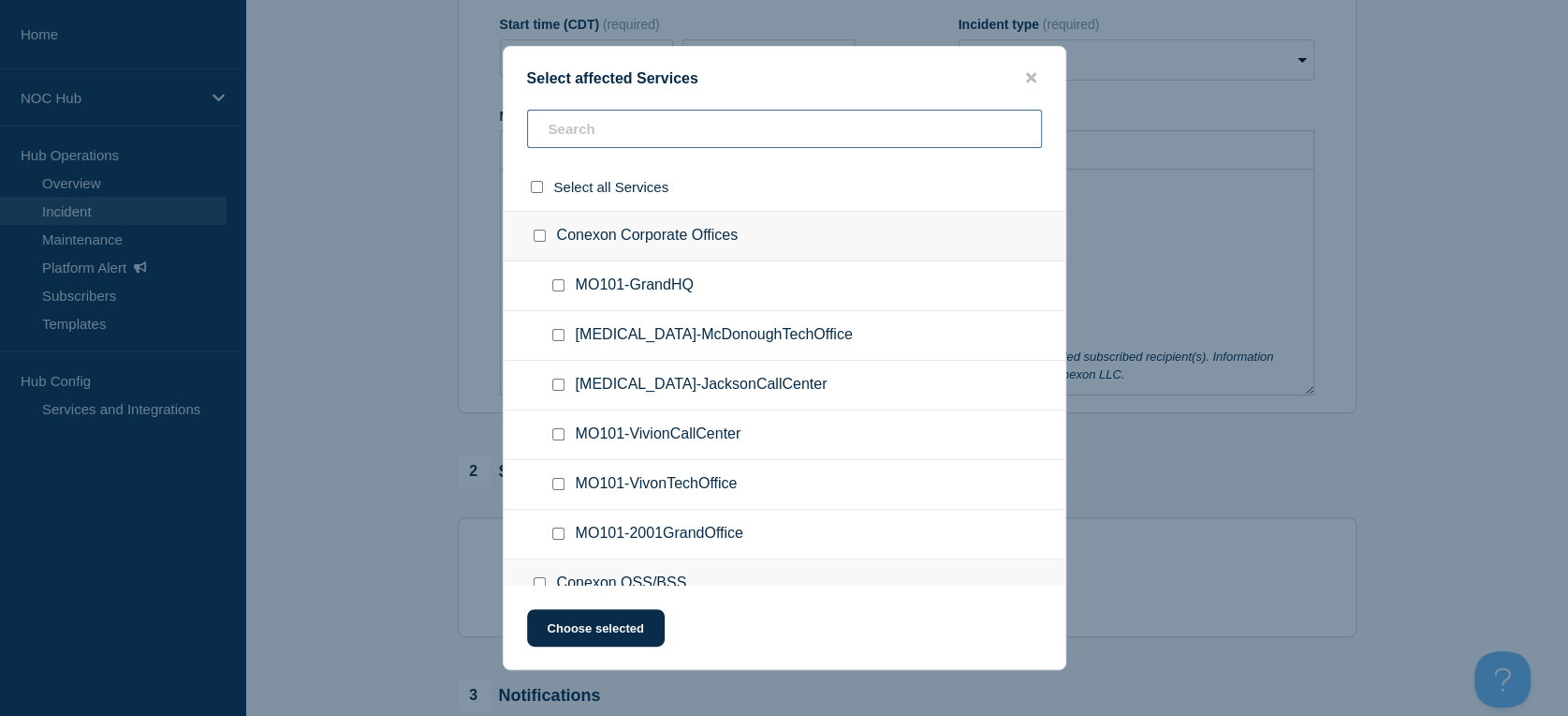
click at [692, 140] on input "text" at bounding box center [784, 129] width 515 height 38
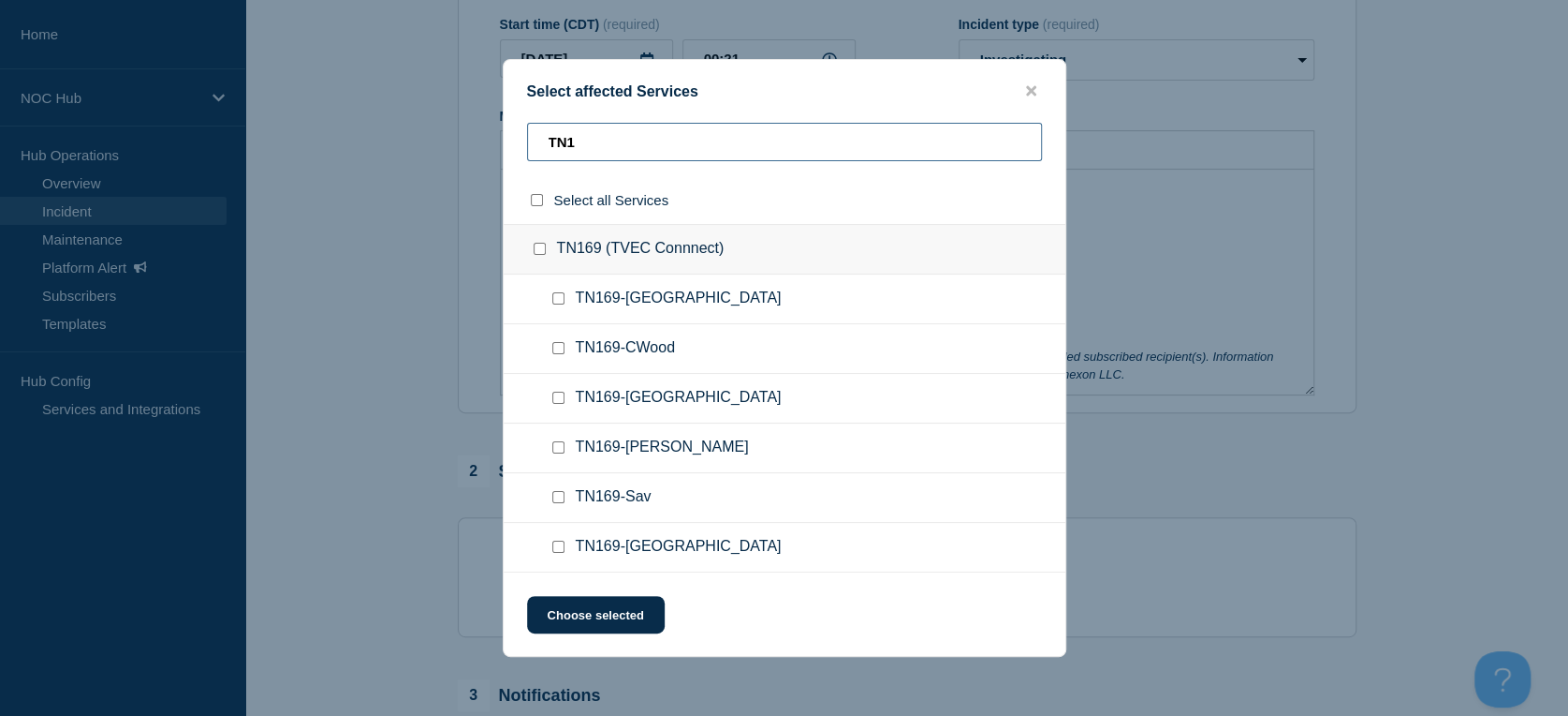
type input "TN1"
click at [560, 546] on input "TN169-Waynesboro checkbox" at bounding box center [559, 547] width 12 height 12
checkbox input "true"
click at [616, 609] on button "Choose selected" at bounding box center [596, 614] width 138 height 37
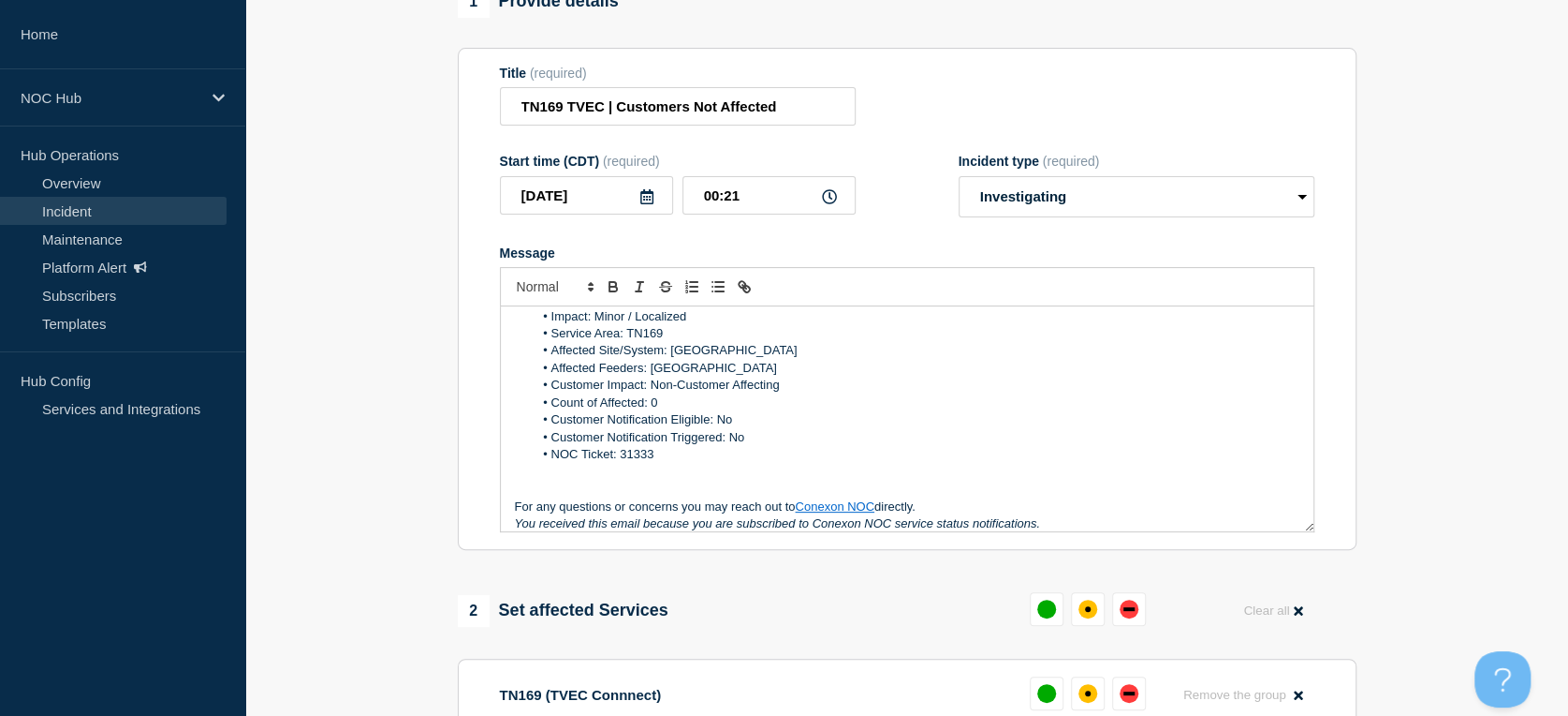
scroll to position [0, 0]
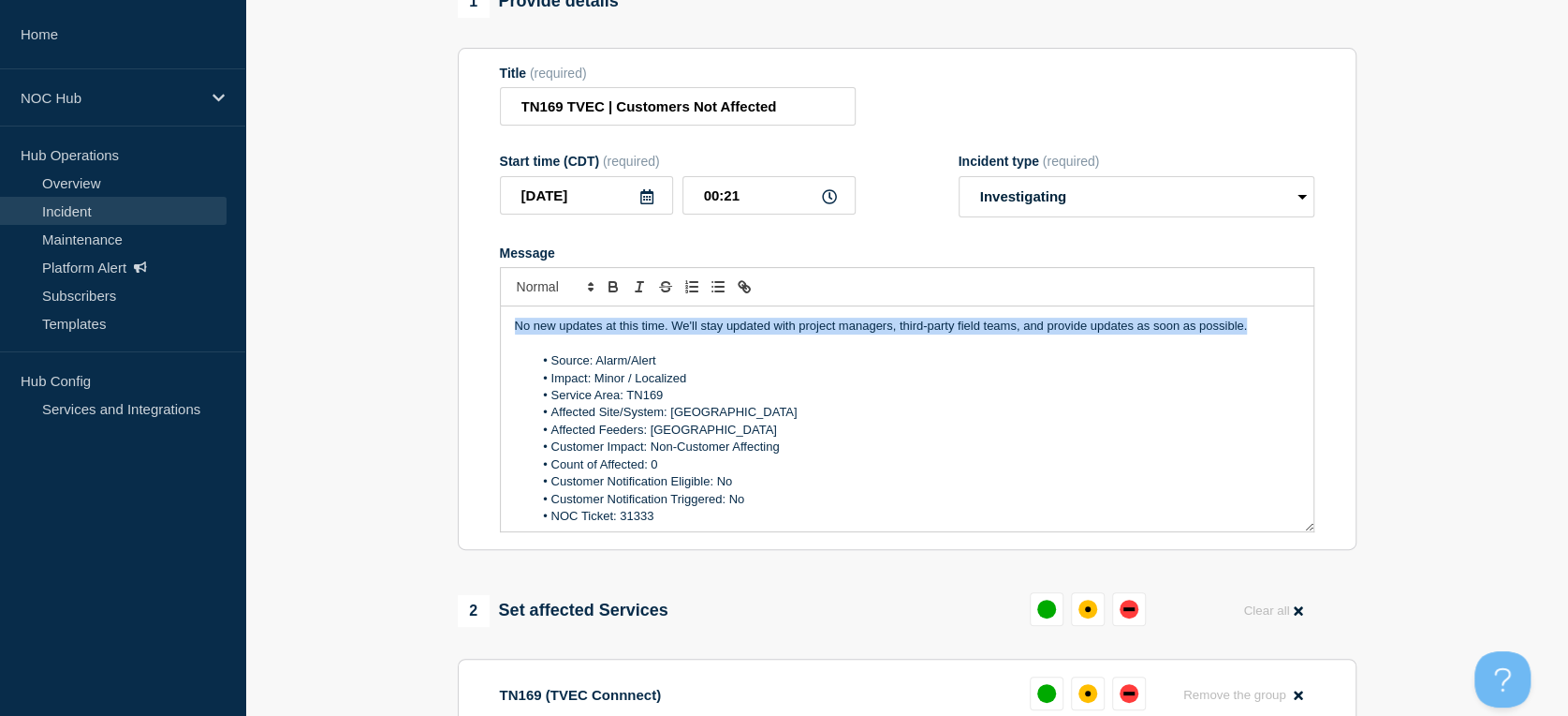
drag, startPoint x: 1266, startPoint y: 332, endPoint x: 453, endPoint y: 307, distance: 813.4
click at [453, 307] on div "1 Provide details Title (required) TN169 TVEC | Customers Not Affected Start ti…" at bounding box center [906, 571] width 920 height 1171
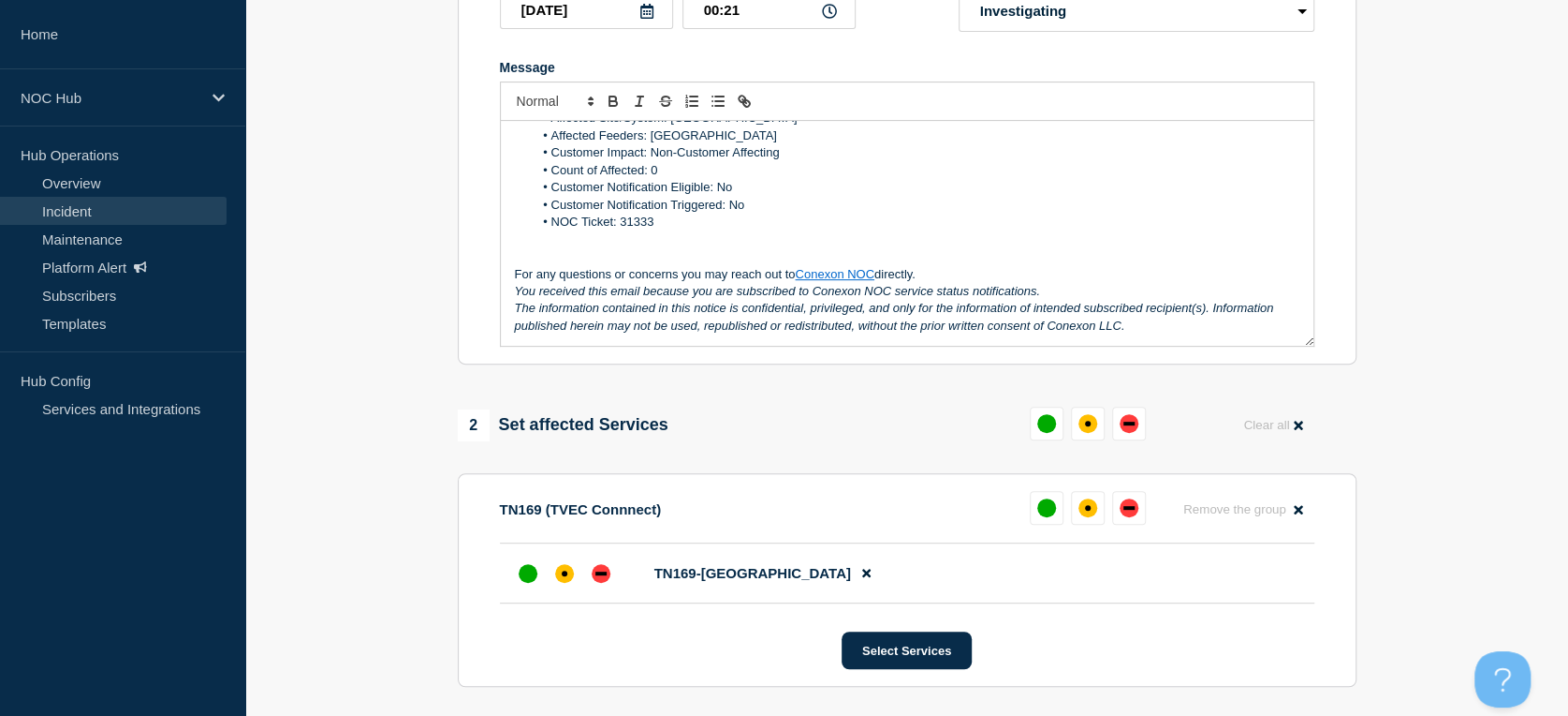
scroll to position [487, 0]
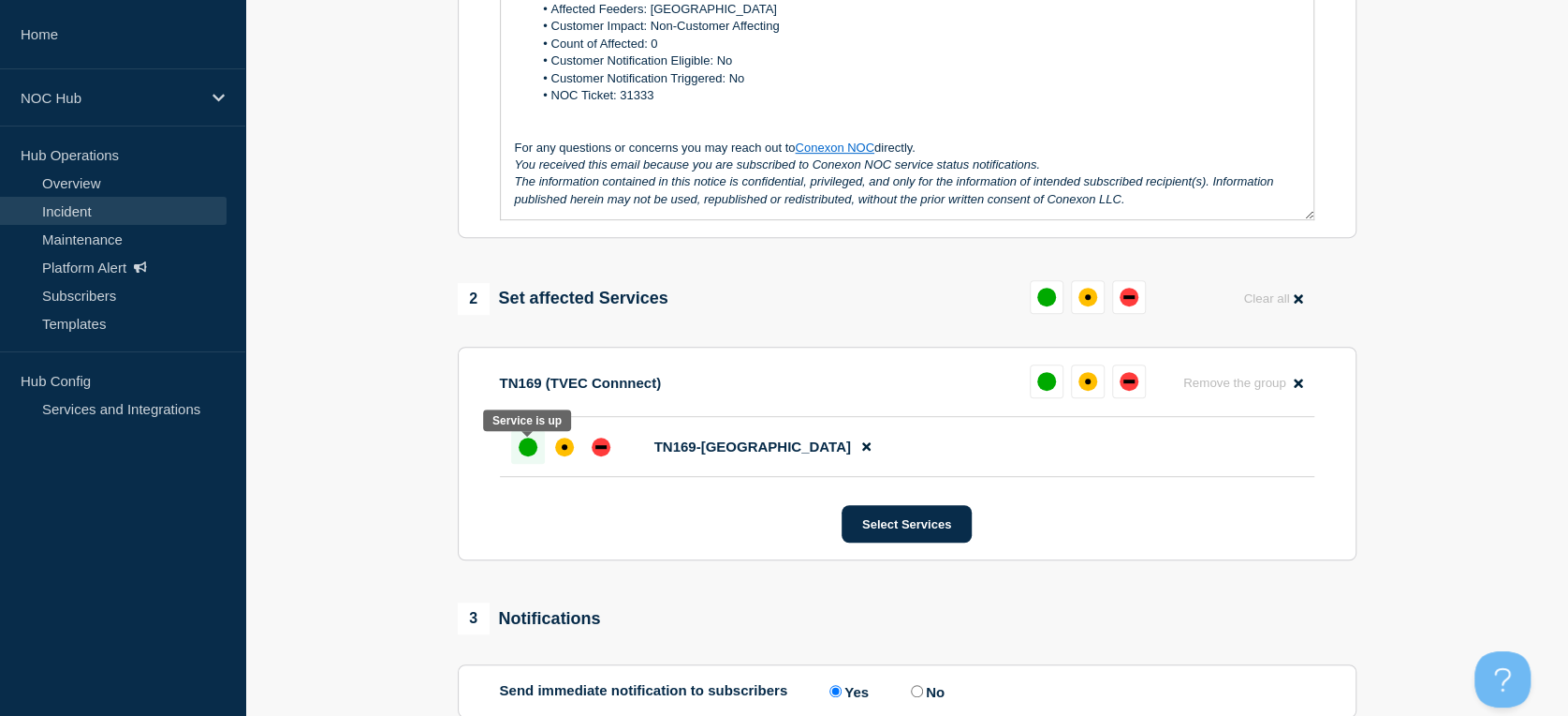
click at [534, 453] on div "up" at bounding box center [528, 447] width 19 height 19
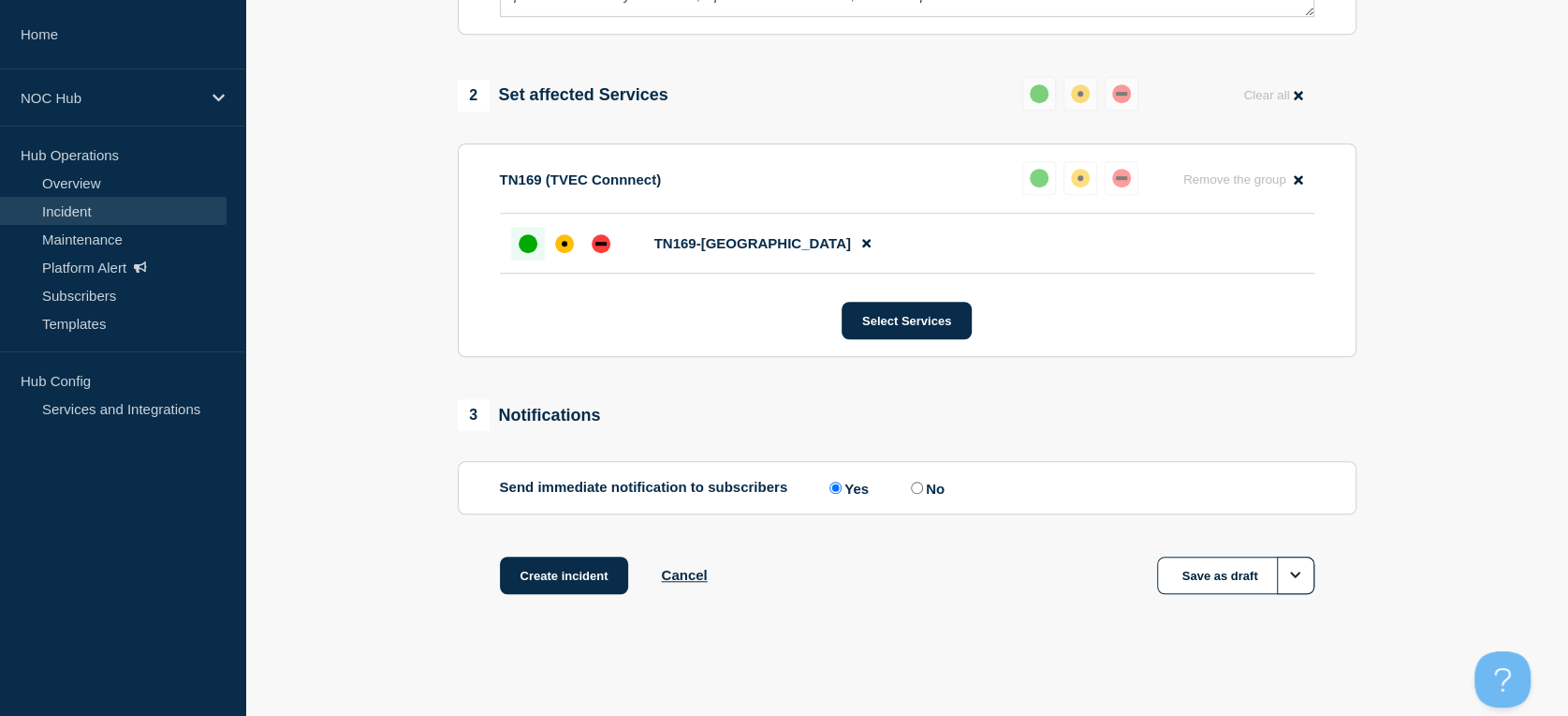
click at [923, 485] on input "No" at bounding box center [917, 488] width 12 height 12
radio input "true"
radio input "false"
click at [570, 572] on button "Create incident" at bounding box center [564, 575] width 129 height 37
